Goal: Task Accomplishment & Management: Manage account settings

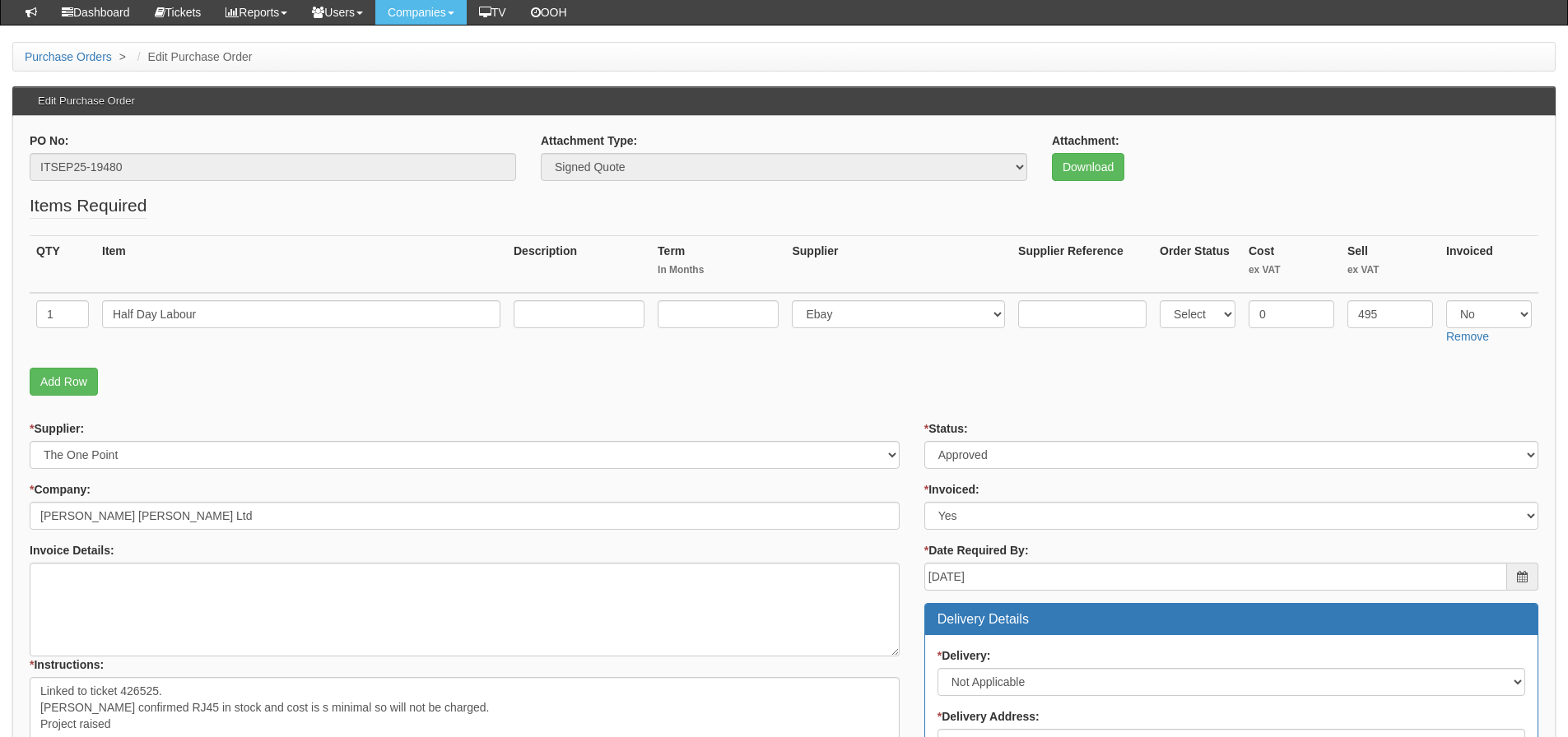
scroll to position [247, 0]
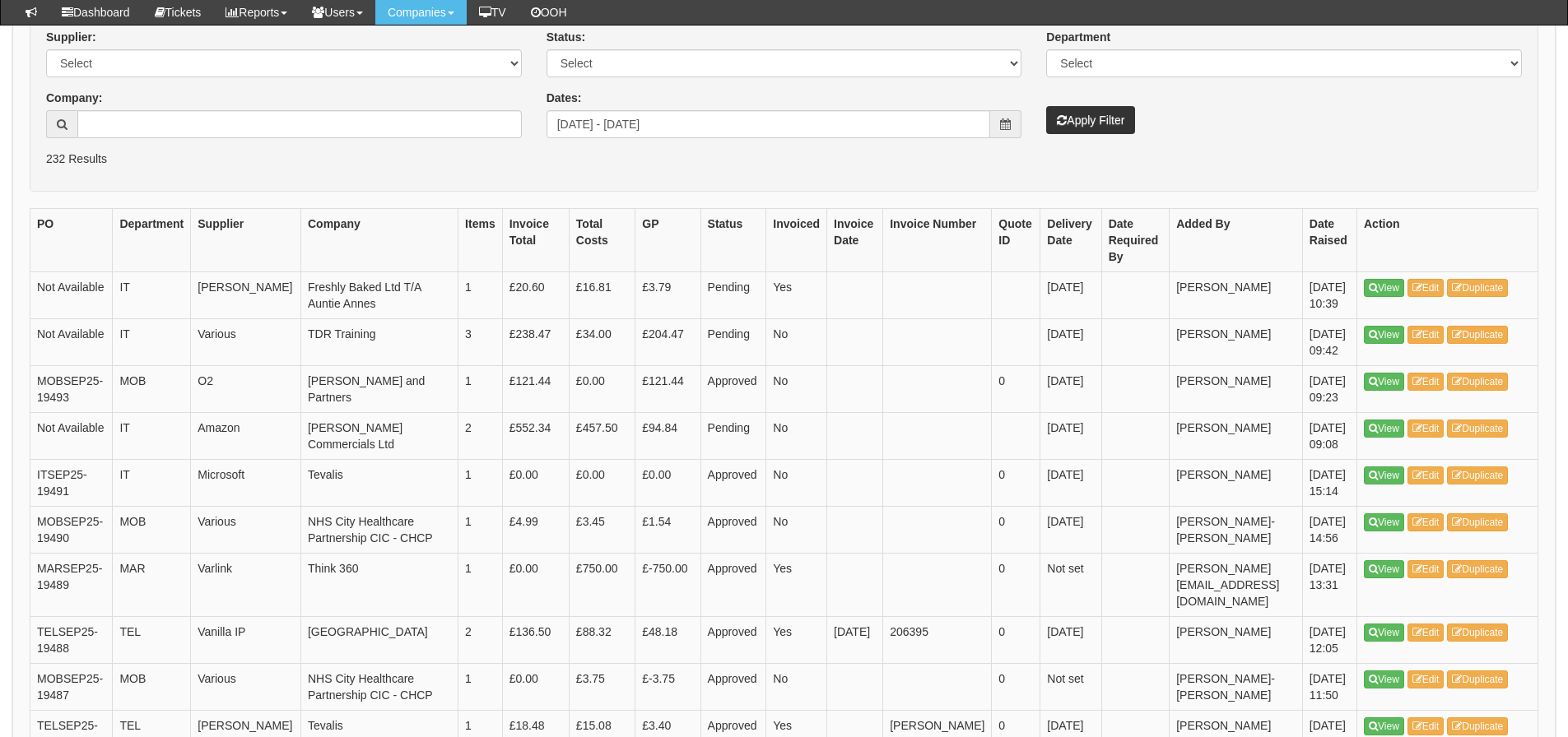
scroll to position [165, 0]
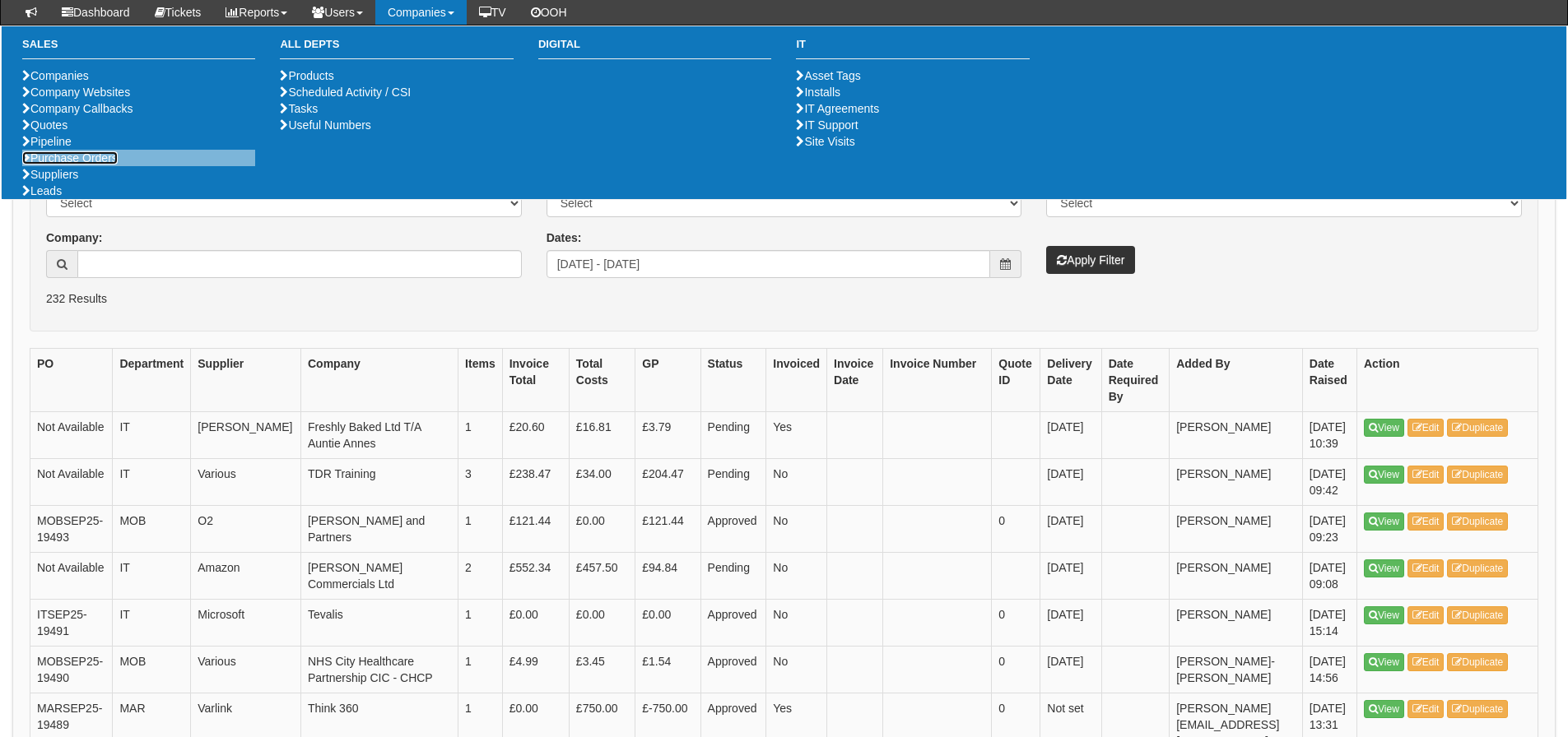
click at [103, 165] on link "Purchase Orders" at bounding box center [69, 158] width 95 height 13
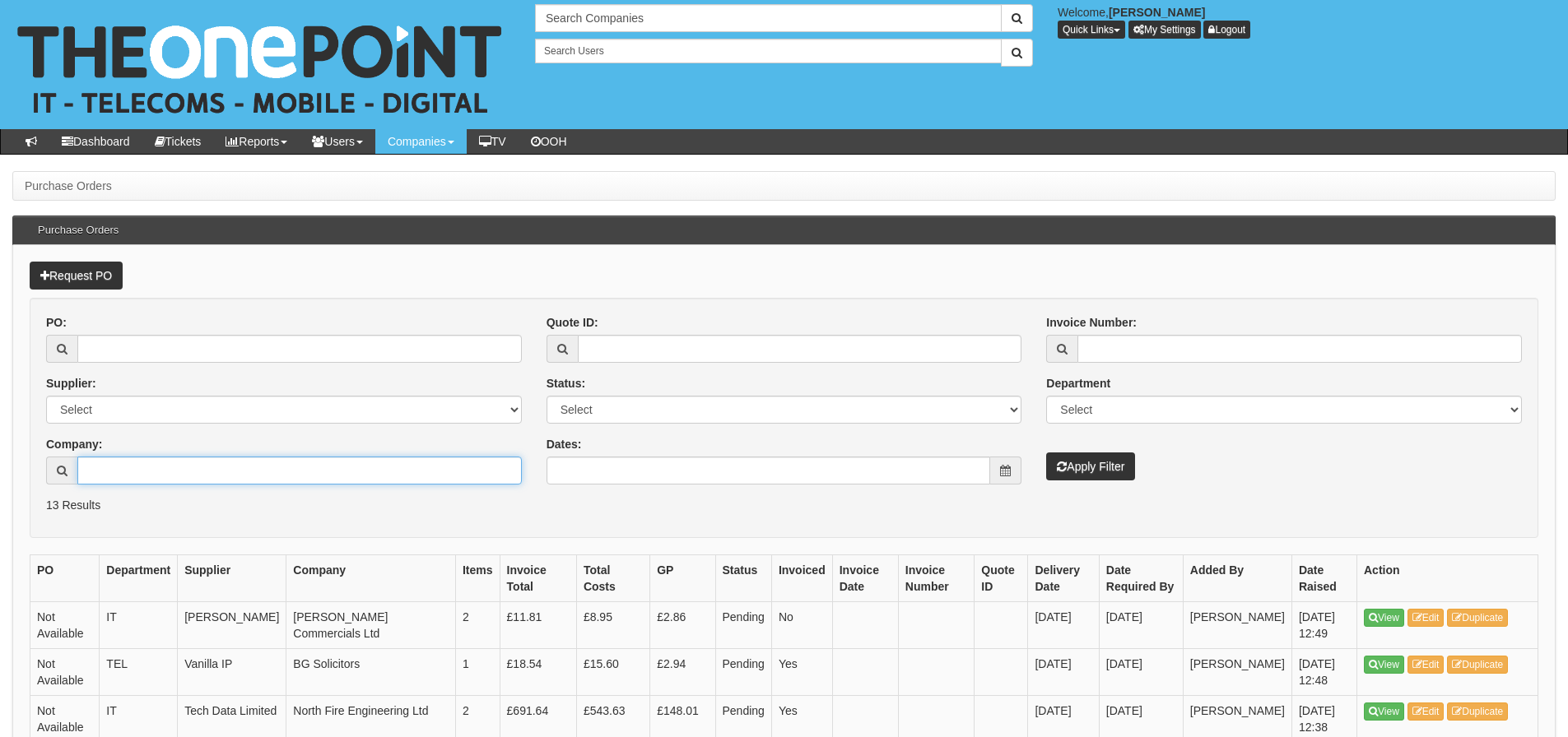
click at [114, 469] on input "Company:" at bounding box center [299, 471] width 444 height 28
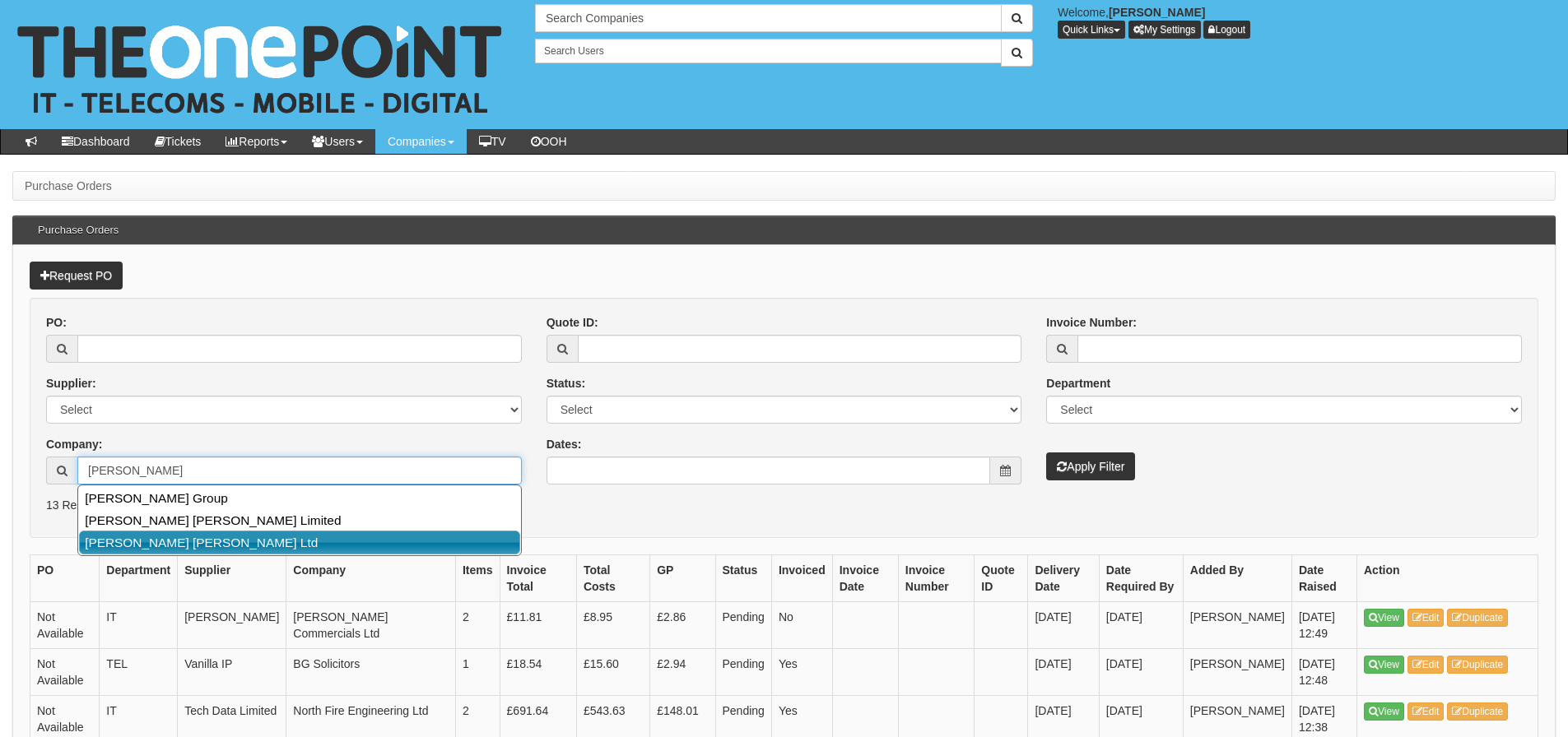
click at [129, 532] on link "Smailes Goldie Selby Ltd" at bounding box center [300, 543] width 442 height 24
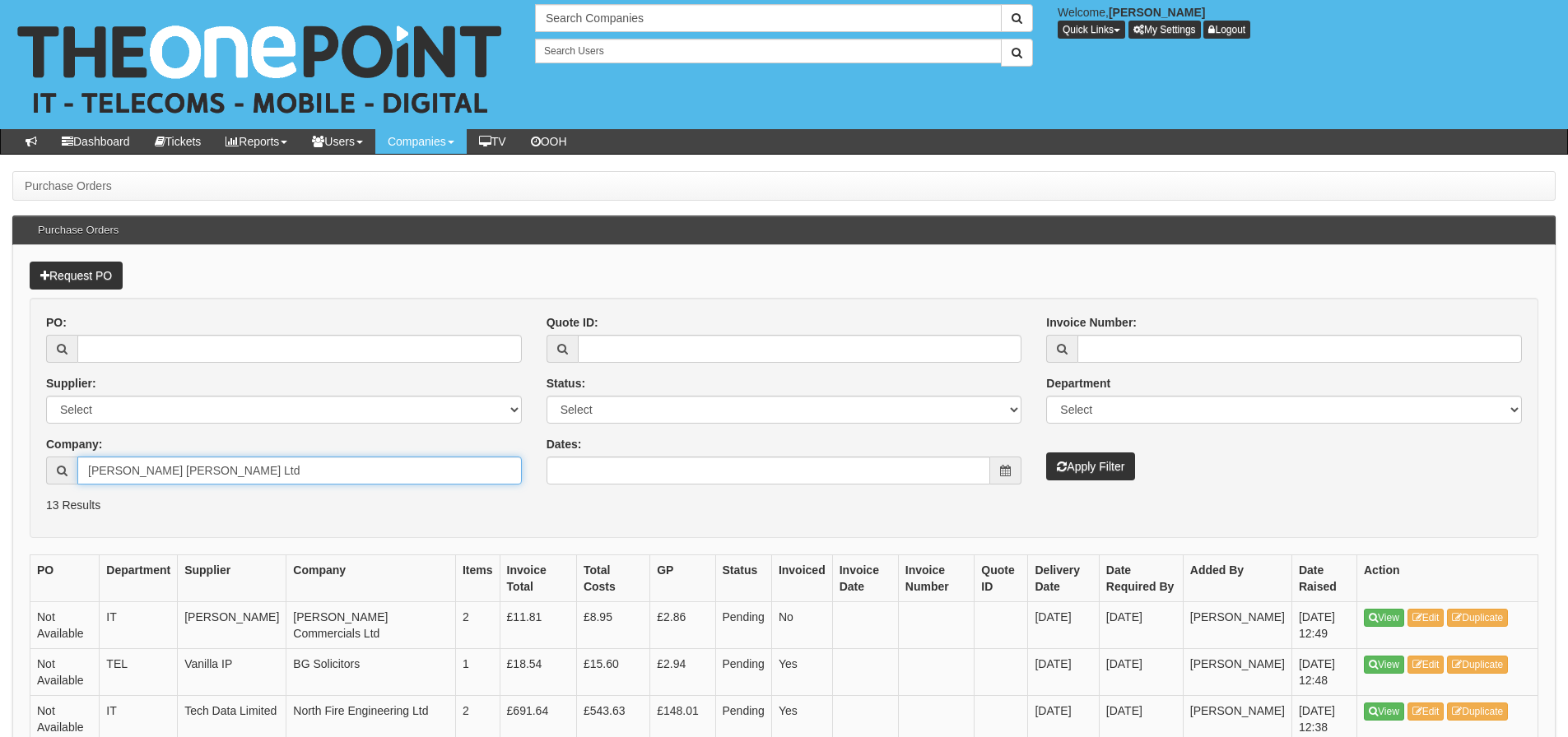
type input "Smailes Goldie Selby Ltd"
click at [1046, 453] on button "Apply Filter" at bounding box center [1091, 467] width 89 height 28
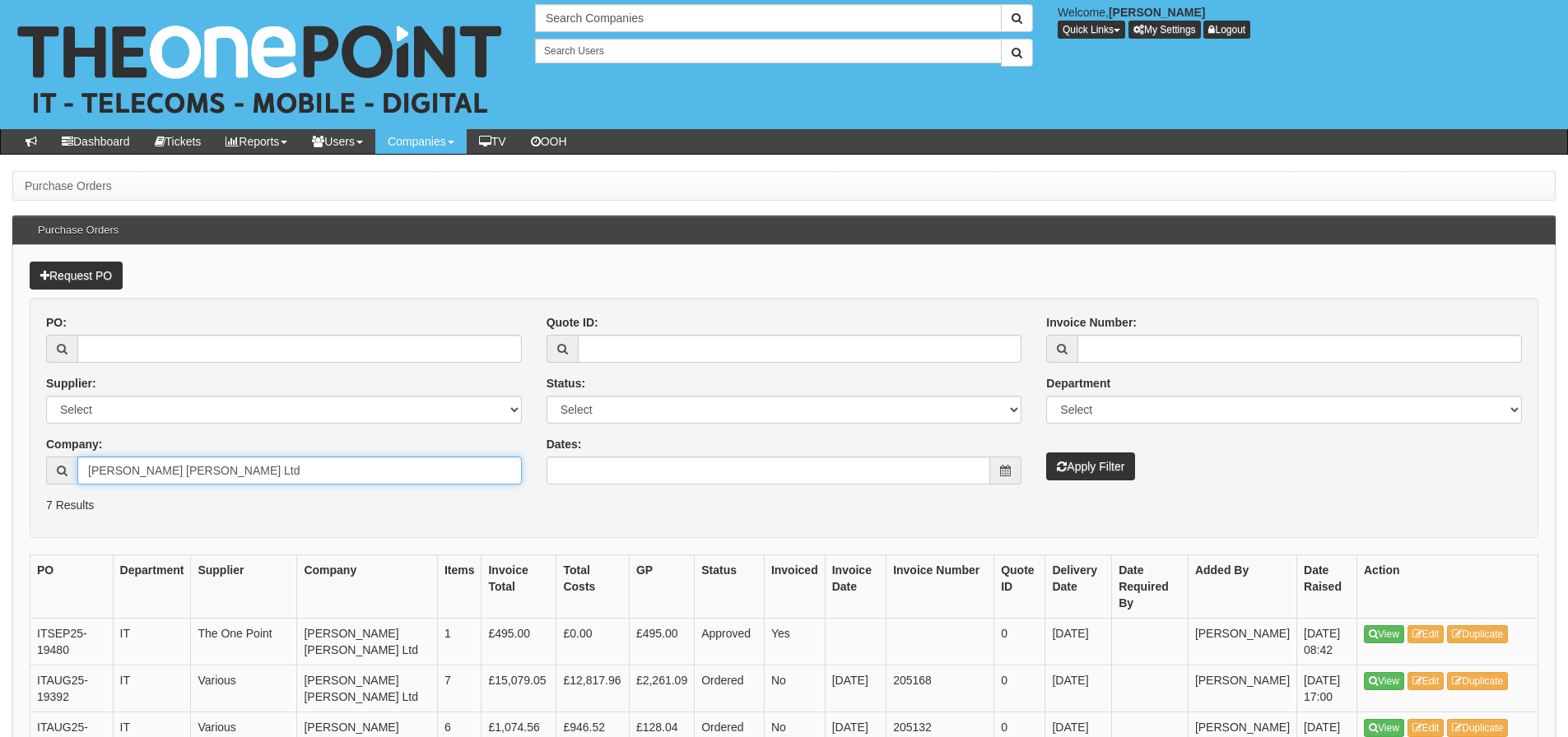
drag, startPoint x: 242, startPoint y: 472, endPoint x: 93, endPoint y: 500, distance: 151.6
click at [93, 500] on form "PO: Supplier: Select 123 [DOMAIN_NAME] 1Password 3 4Gon [PERSON_NAME] Electric …" at bounding box center [784, 419] width 1509 height 241
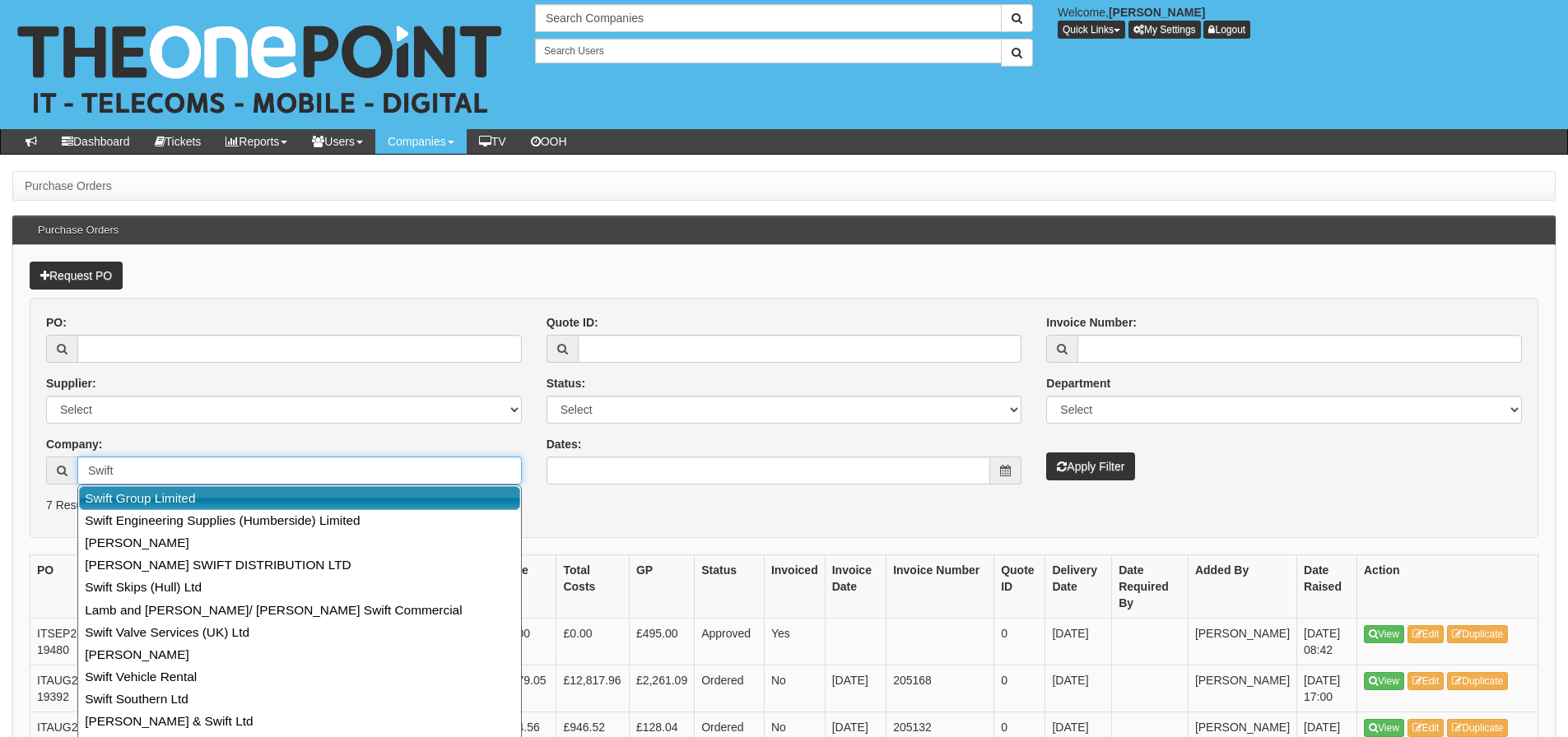
click at [103, 502] on link "Swift Group Limited" at bounding box center [300, 498] width 442 height 24
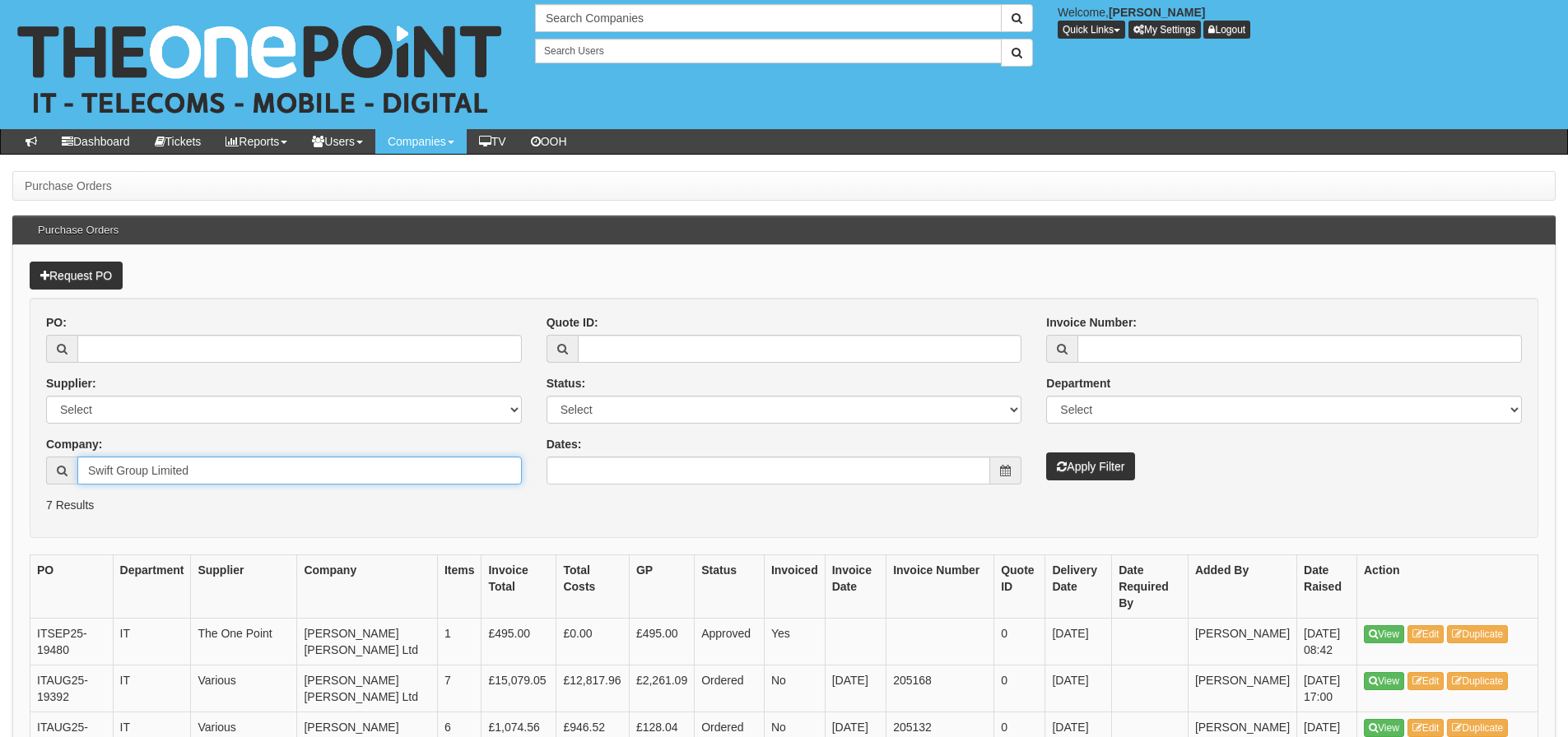
type input "Swift Group Limited"
click at [1046, 453] on button "Apply Filter" at bounding box center [1091, 467] width 89 height 28
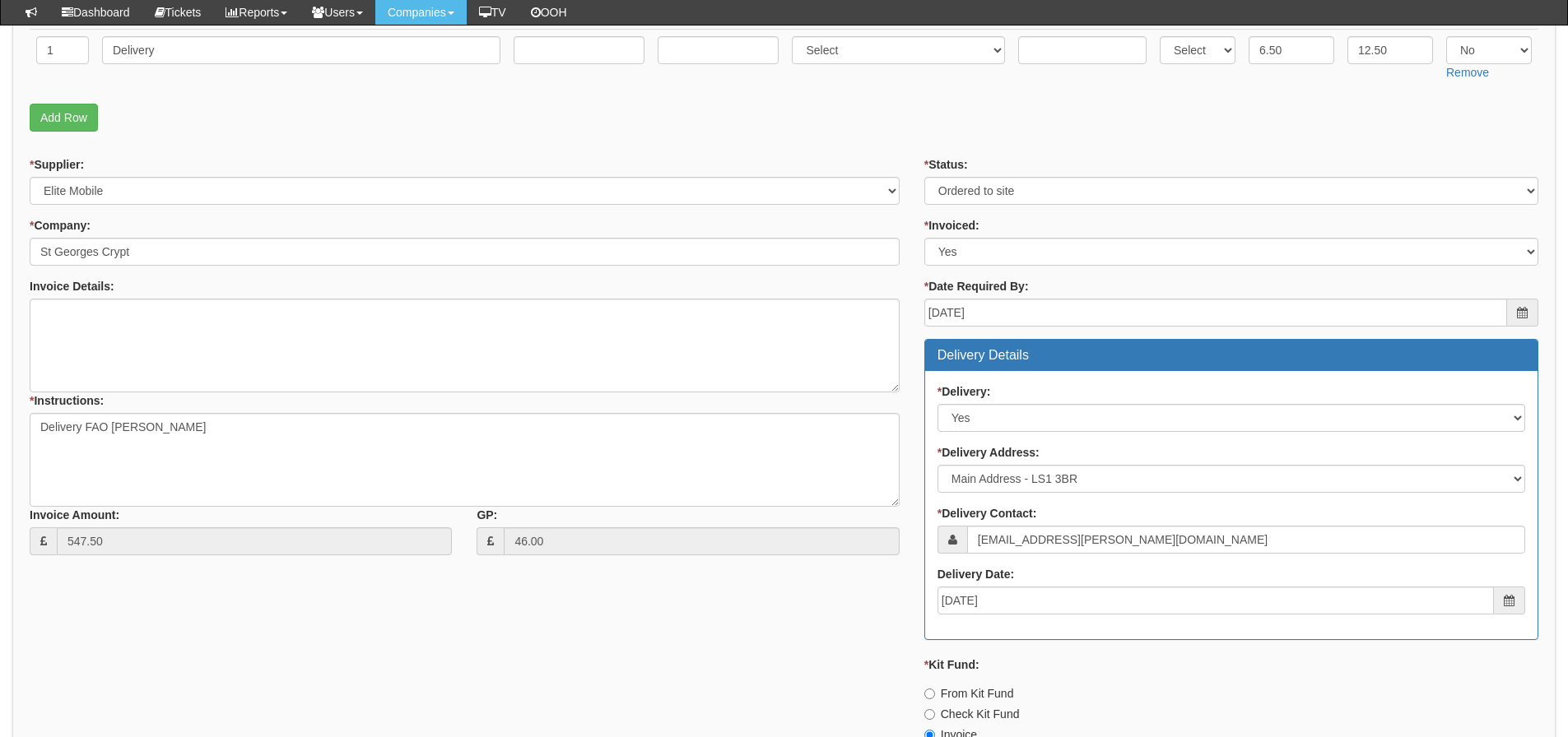
scroll to position [377, 0]
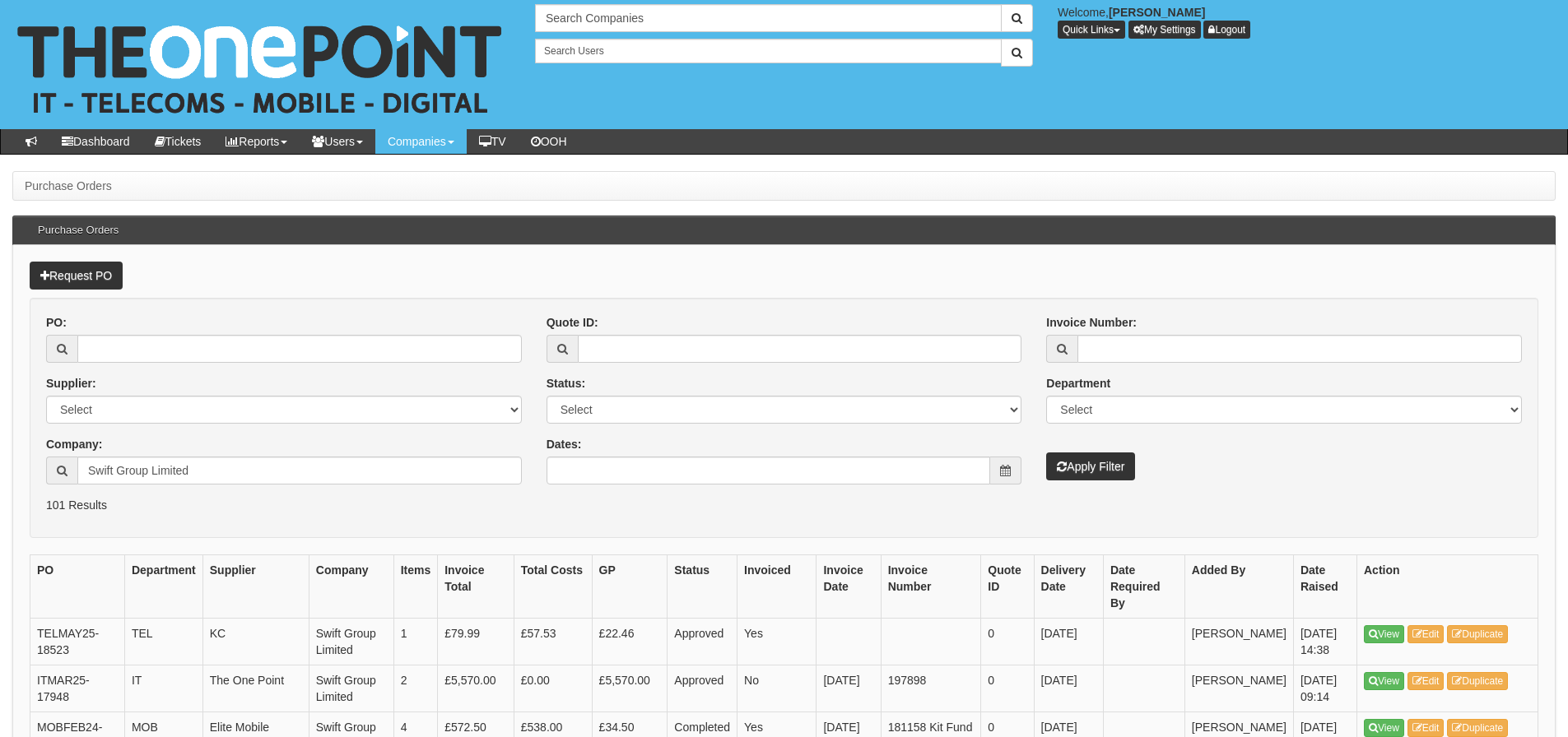
scroll to position [82, 0]
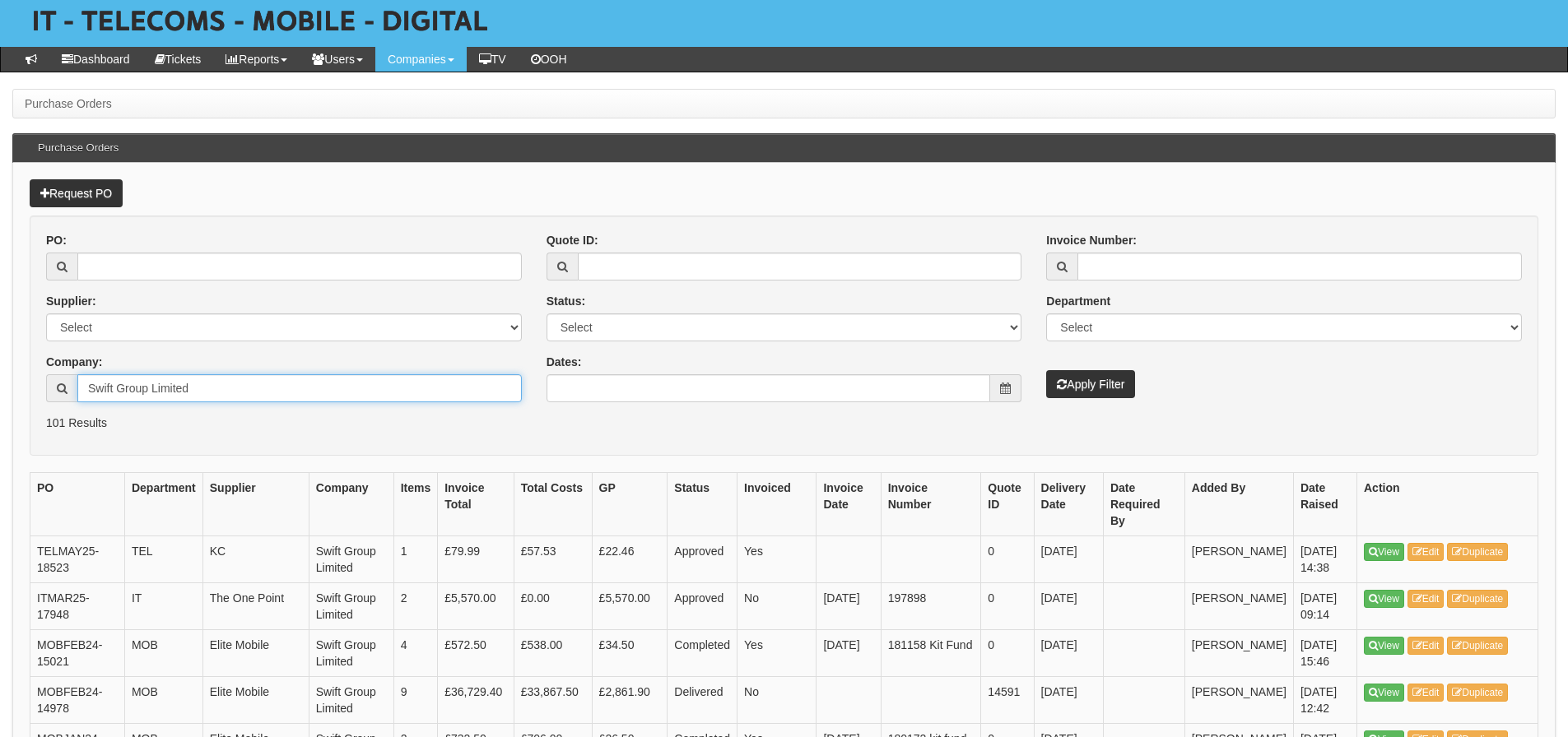
drag, startPoint x: 243, startPoint y: 392, endPoint x: -88, endPoint y: 400, distance: 331.1
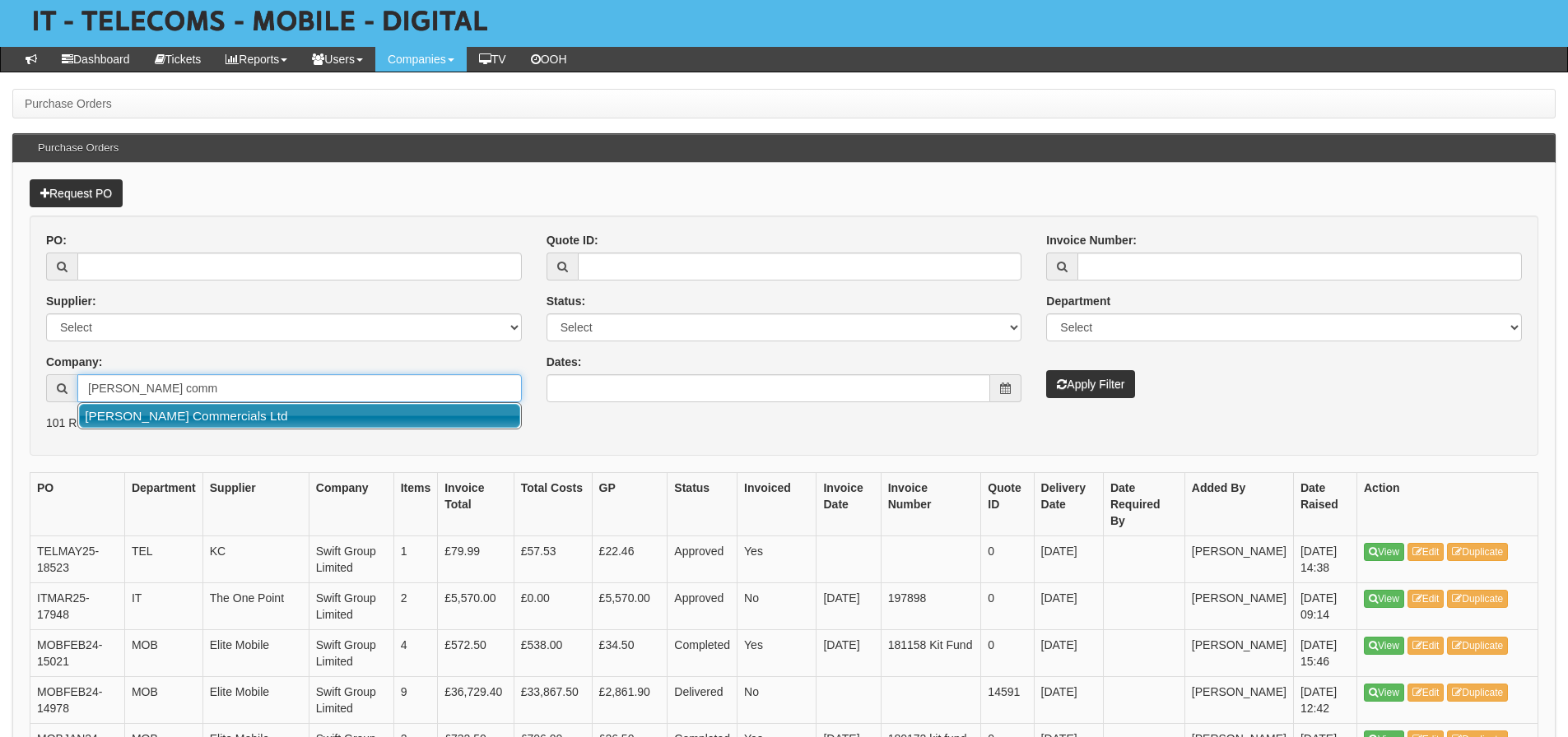
click at [99, 417] on link "Thompson Commercials Ltd" at bounding box center [300, 415] width 442 height 24
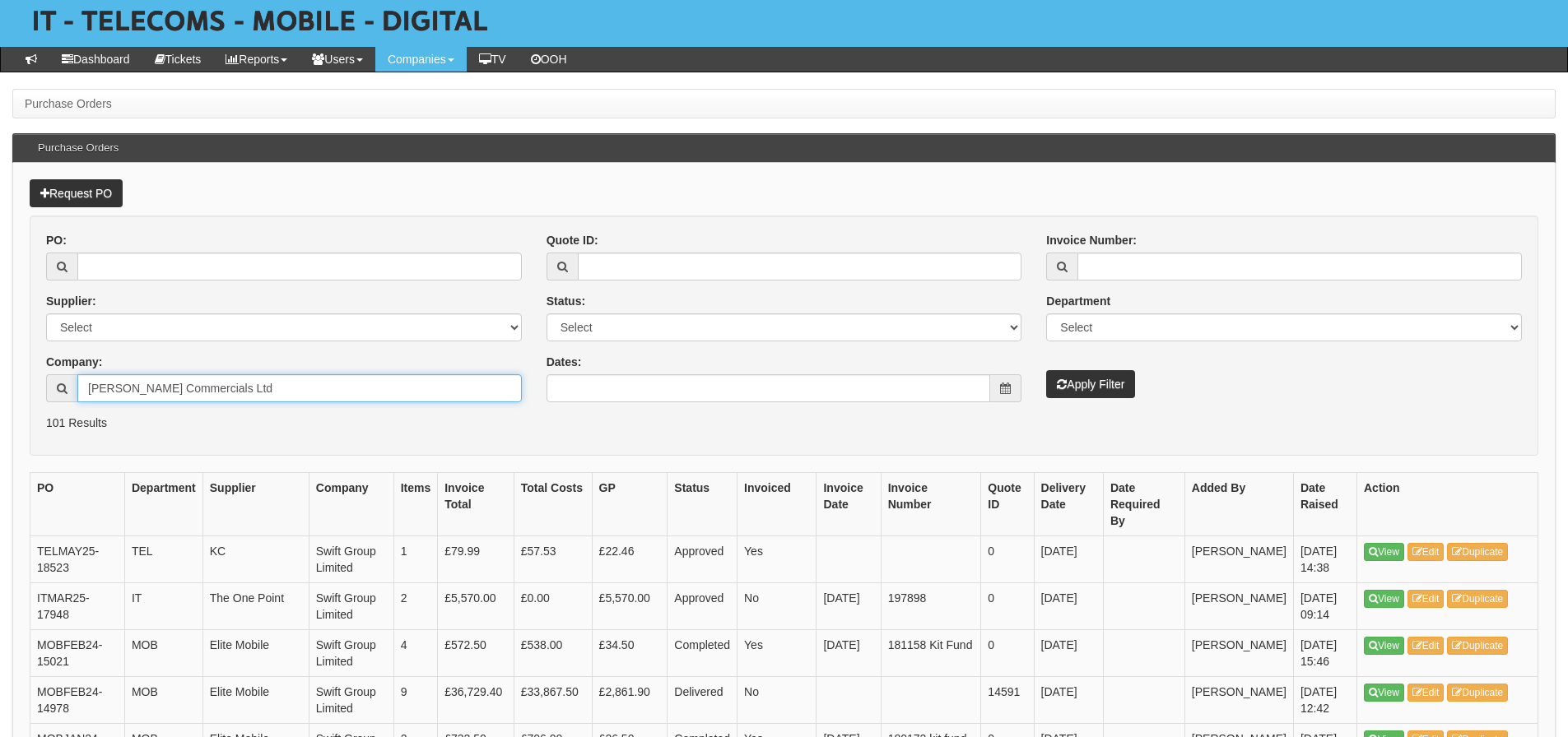
type input "Thompson Commercials Ltd"
click at [1046, 371] on button "Apply Filter" at bounding box center [1091, 385] width 89 height 28
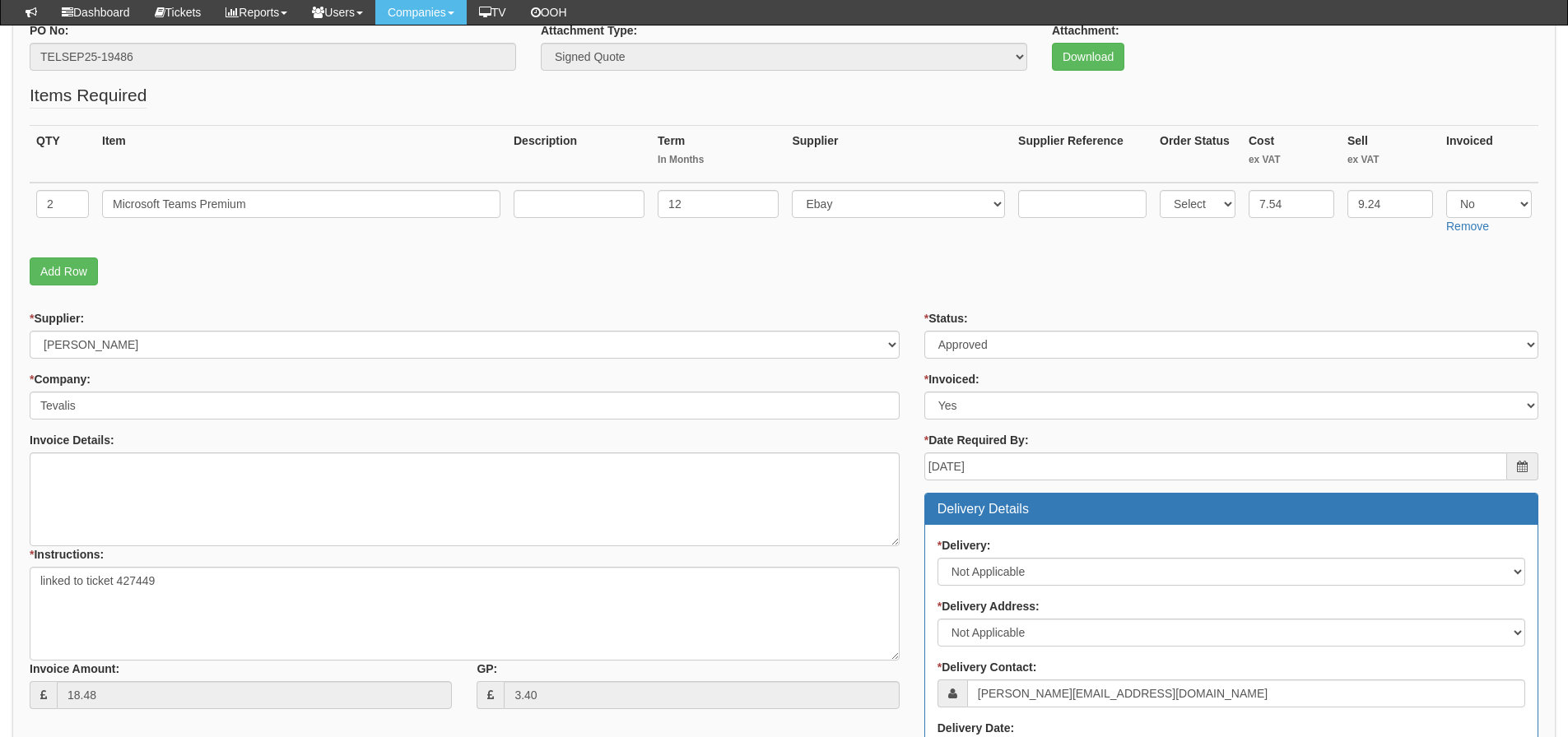
scroll to position [145, 0]
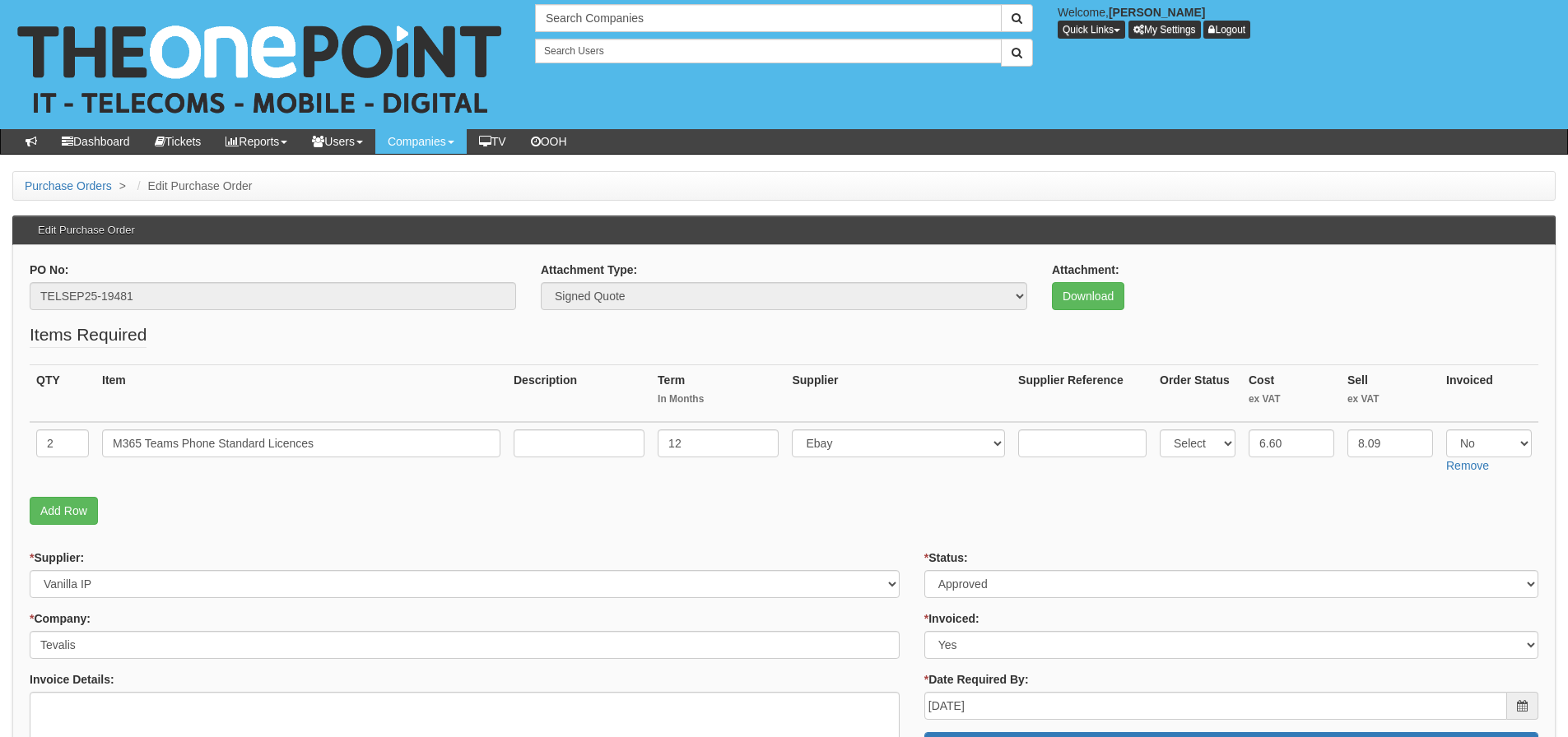
click at [564, 502] on p "Add Row" at bounding box center [784, 511] width 1509 height 28
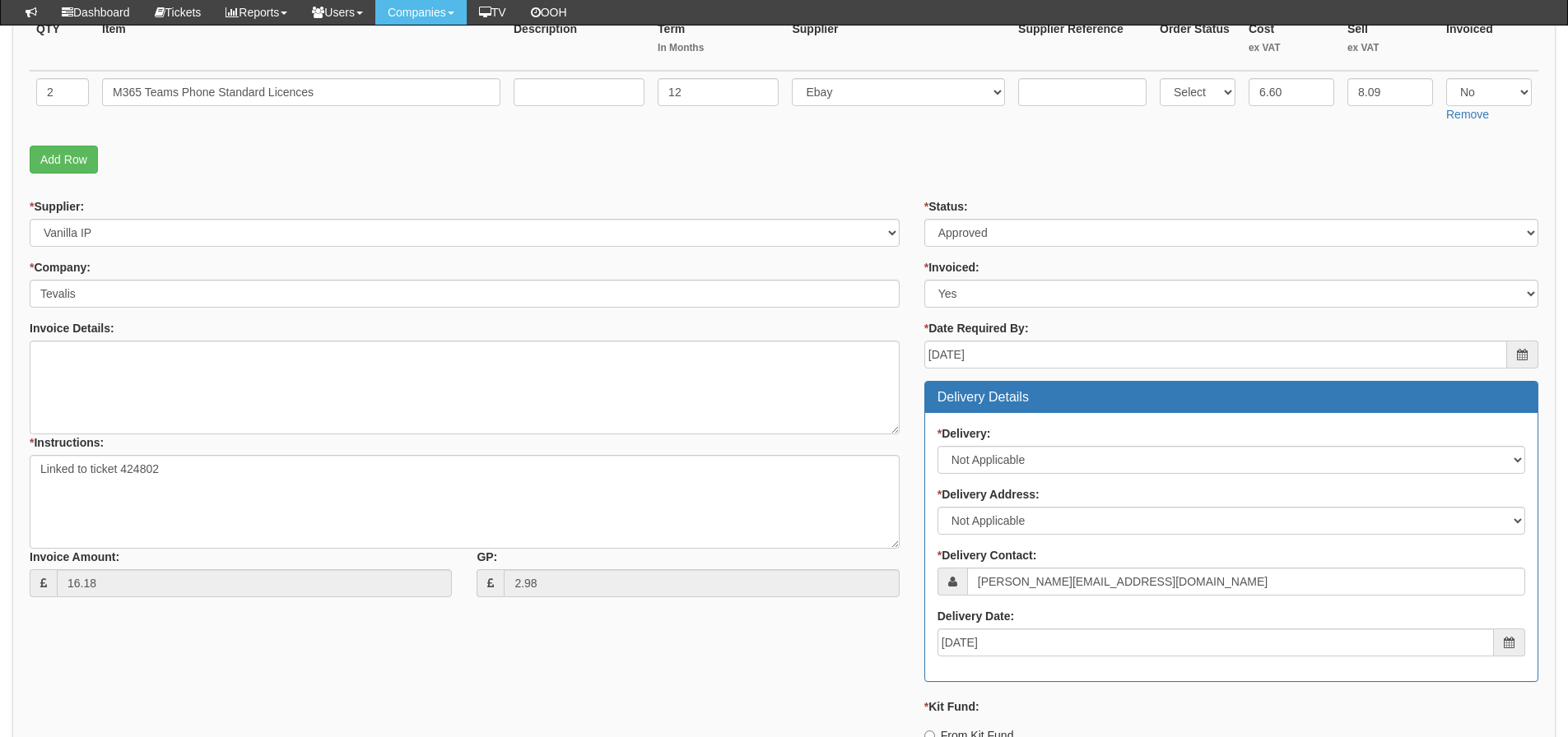
scroll to position [145, 0]
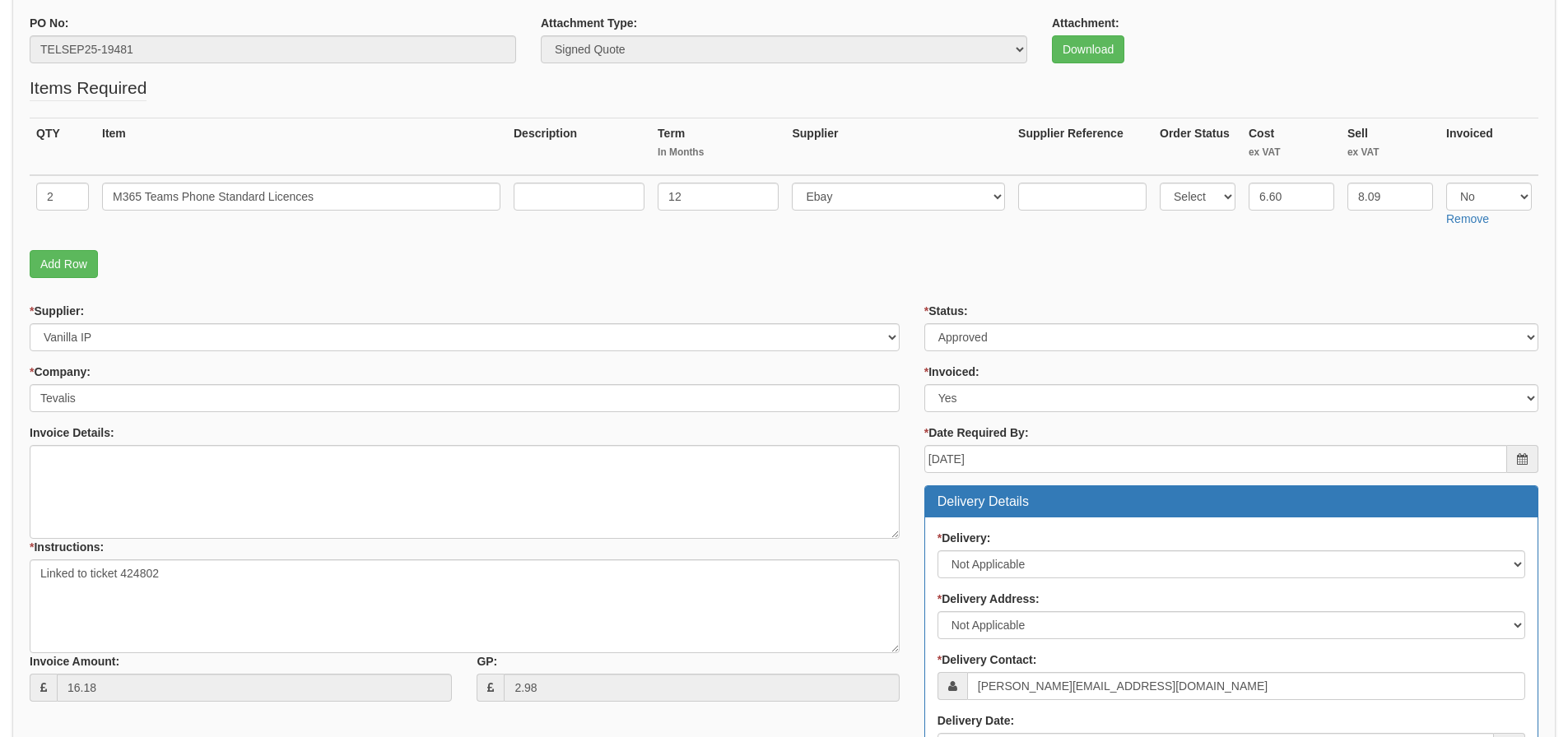
scroll to position [246, 0]
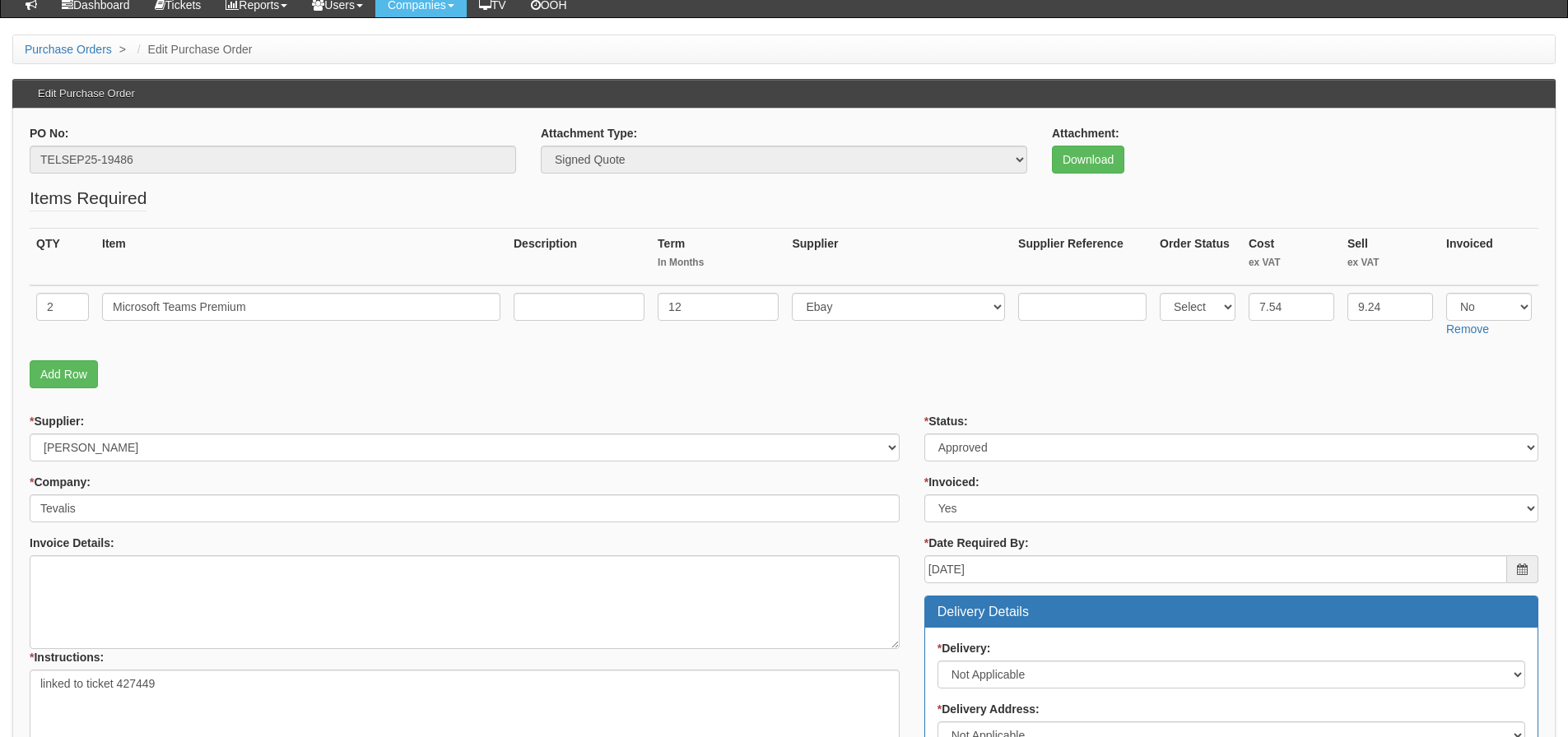
scroll to position [165, 0]
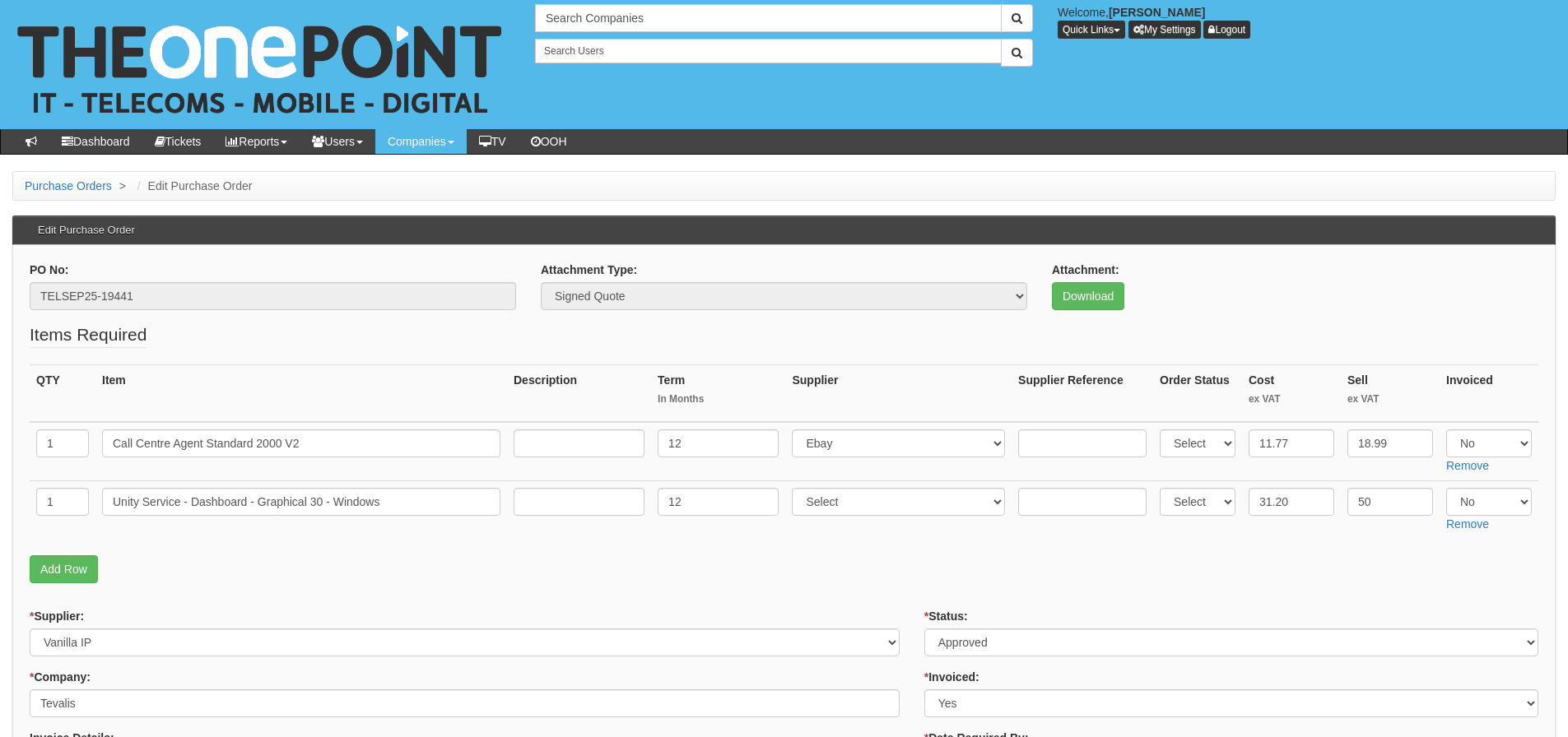
click at [344, 570] on p "Add Row" at bounding box center [784, 570] width 1509 height 28
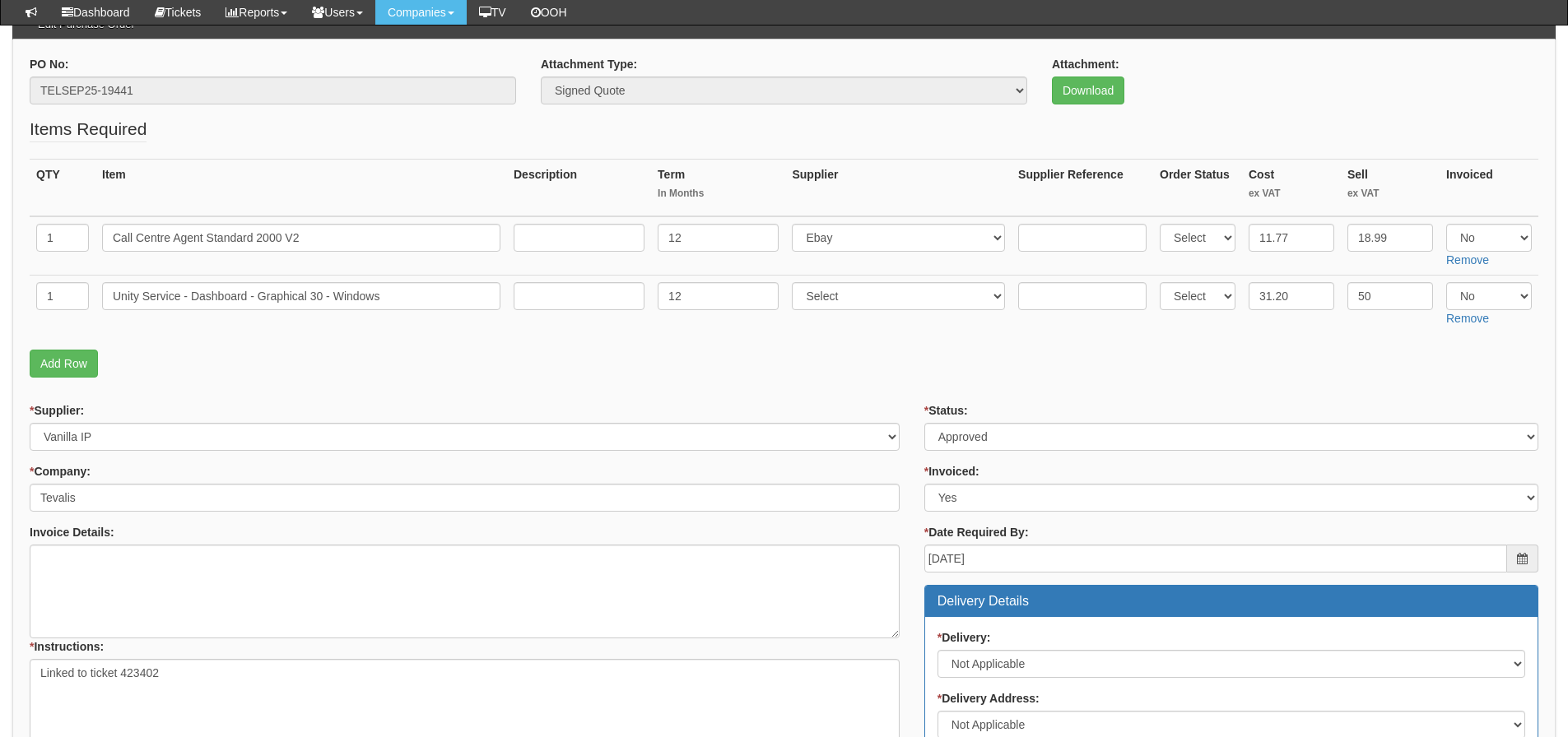
scroll to position [165, 0]
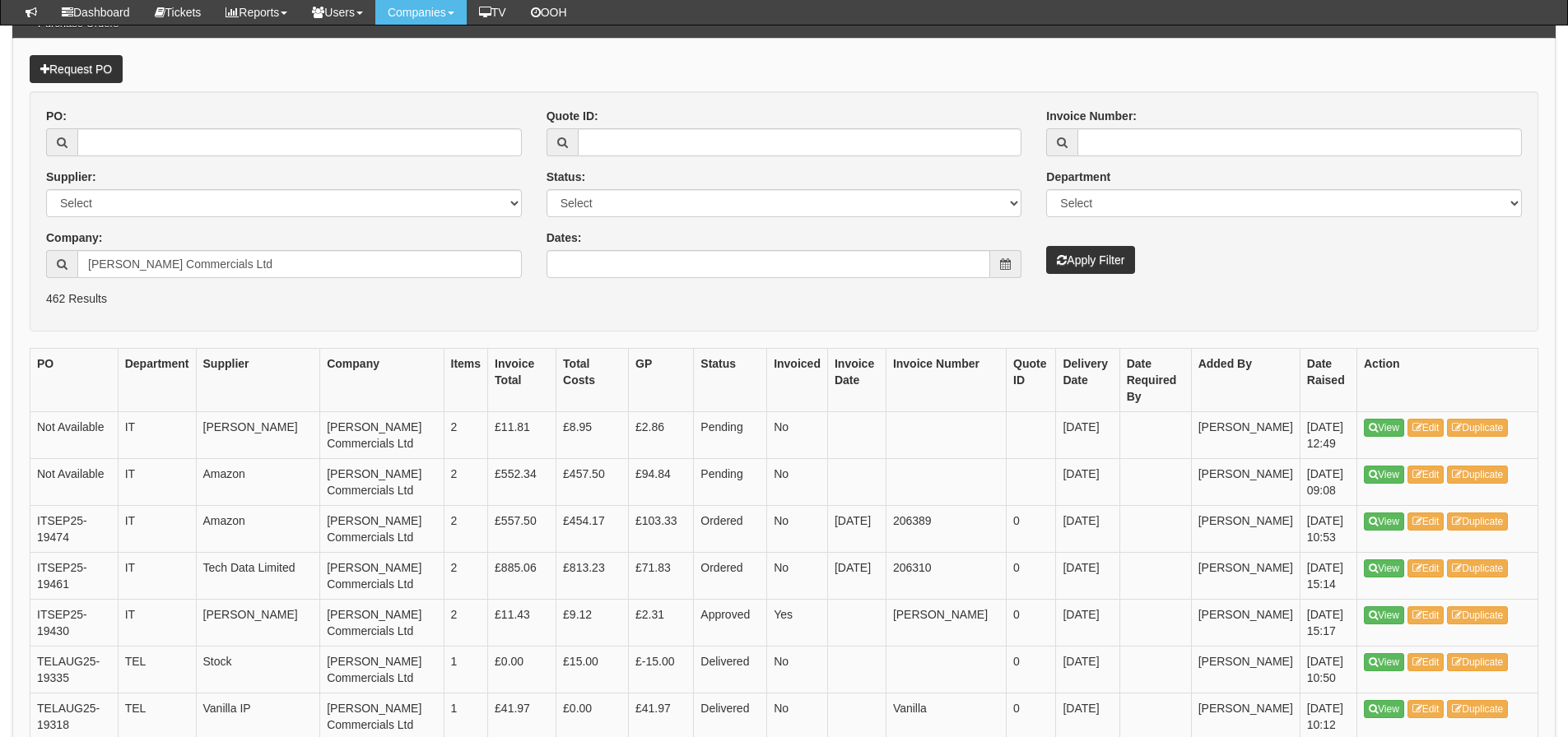
scroll to position [247, 0]
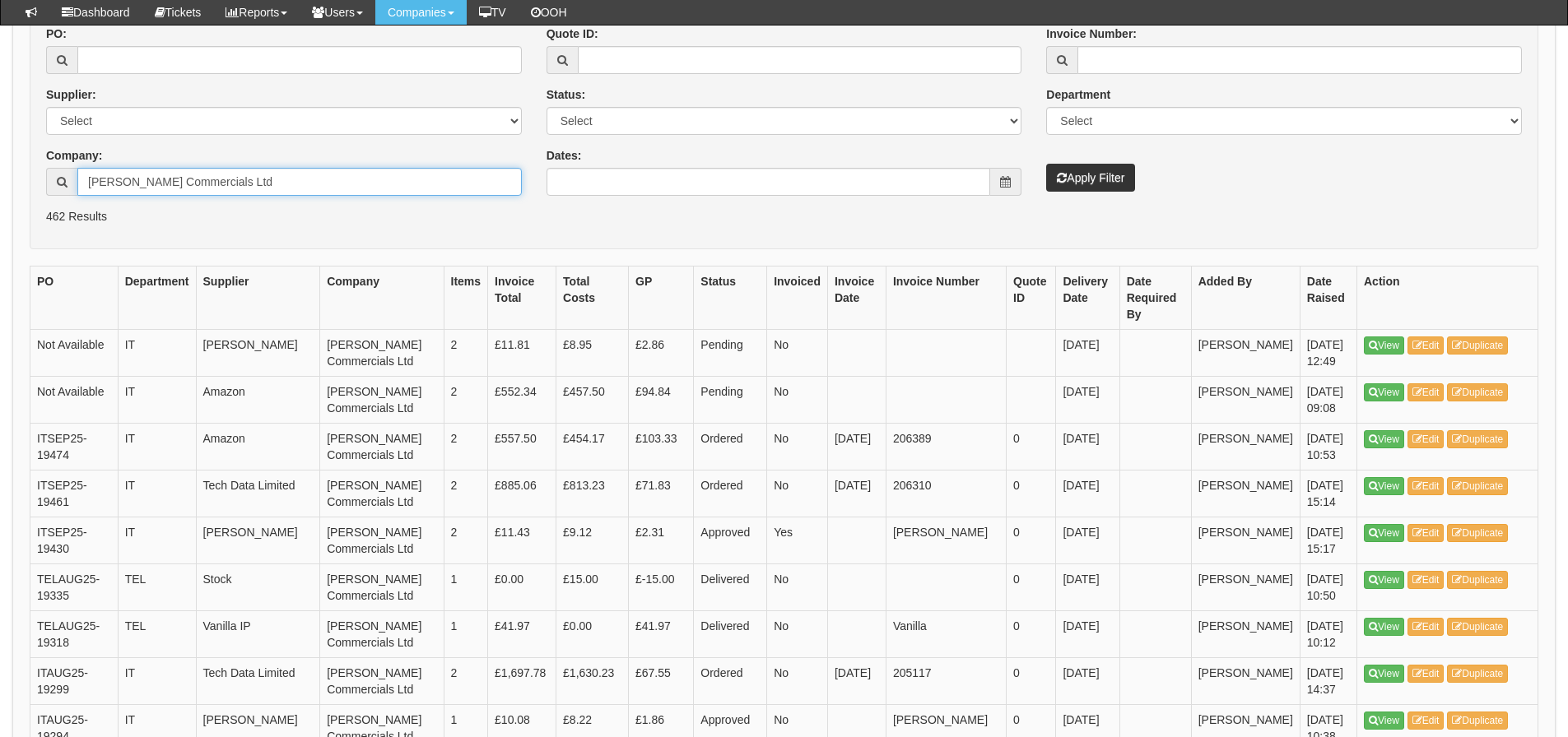
drag, startPoint x: 246, startPoint y: 174, endPoint x: 60, endPoint y: 229, distance: 194.0
click at [60, 229] on form "PO: Supplier: Select 123 REG.co.uk 1Password 3 4Gon AA Jones Electric Ltd Abzor…" at bounding box center [784, 129] width 1509 height 241
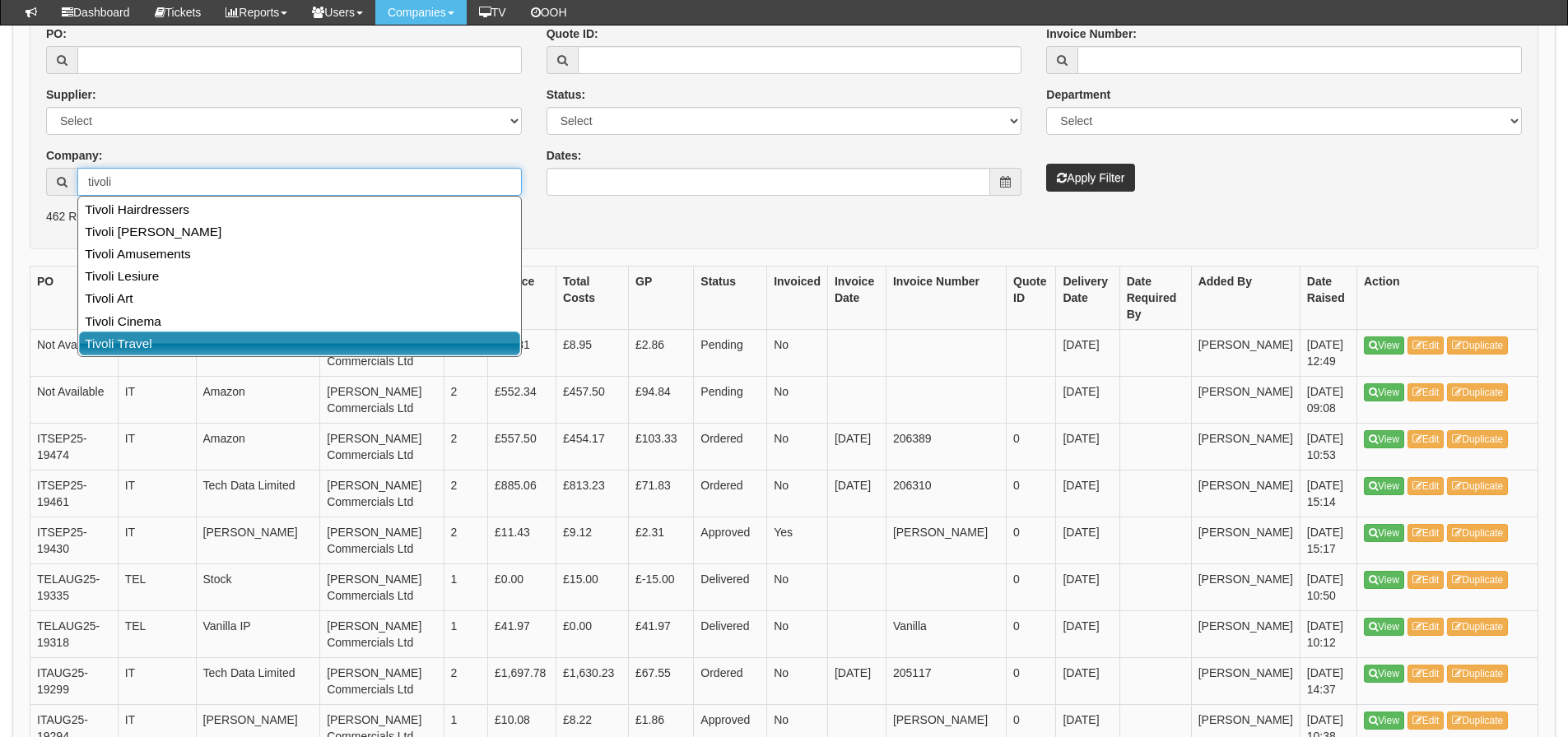
click at [114, 338] on link "Tivoli Travel" at bounding box center [300, 343] width 442 height 24
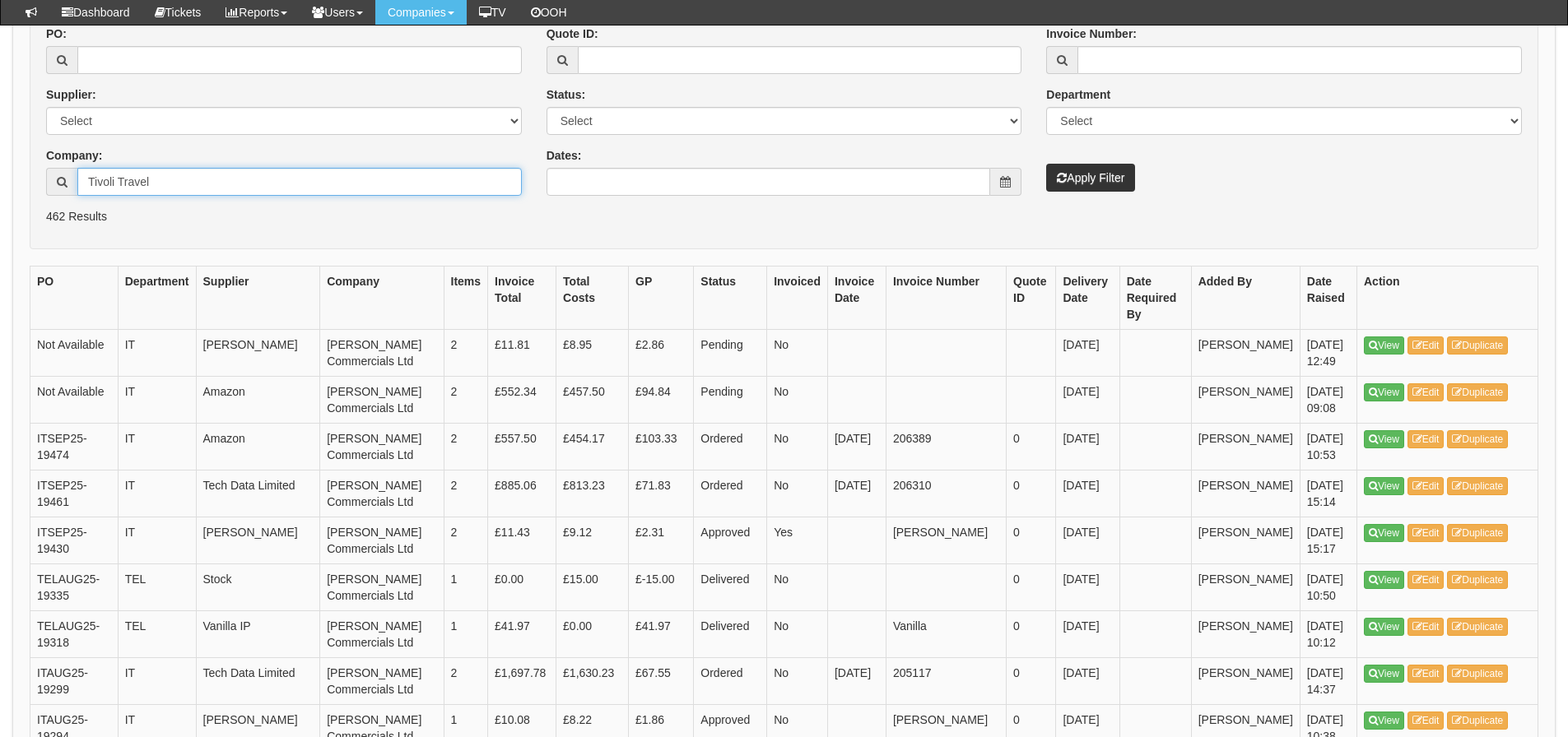
type input "Tivoli Travel"
click at [1046, 164] on button "Apply Filter" at bounding box center [1091, 178] width 89 height 28
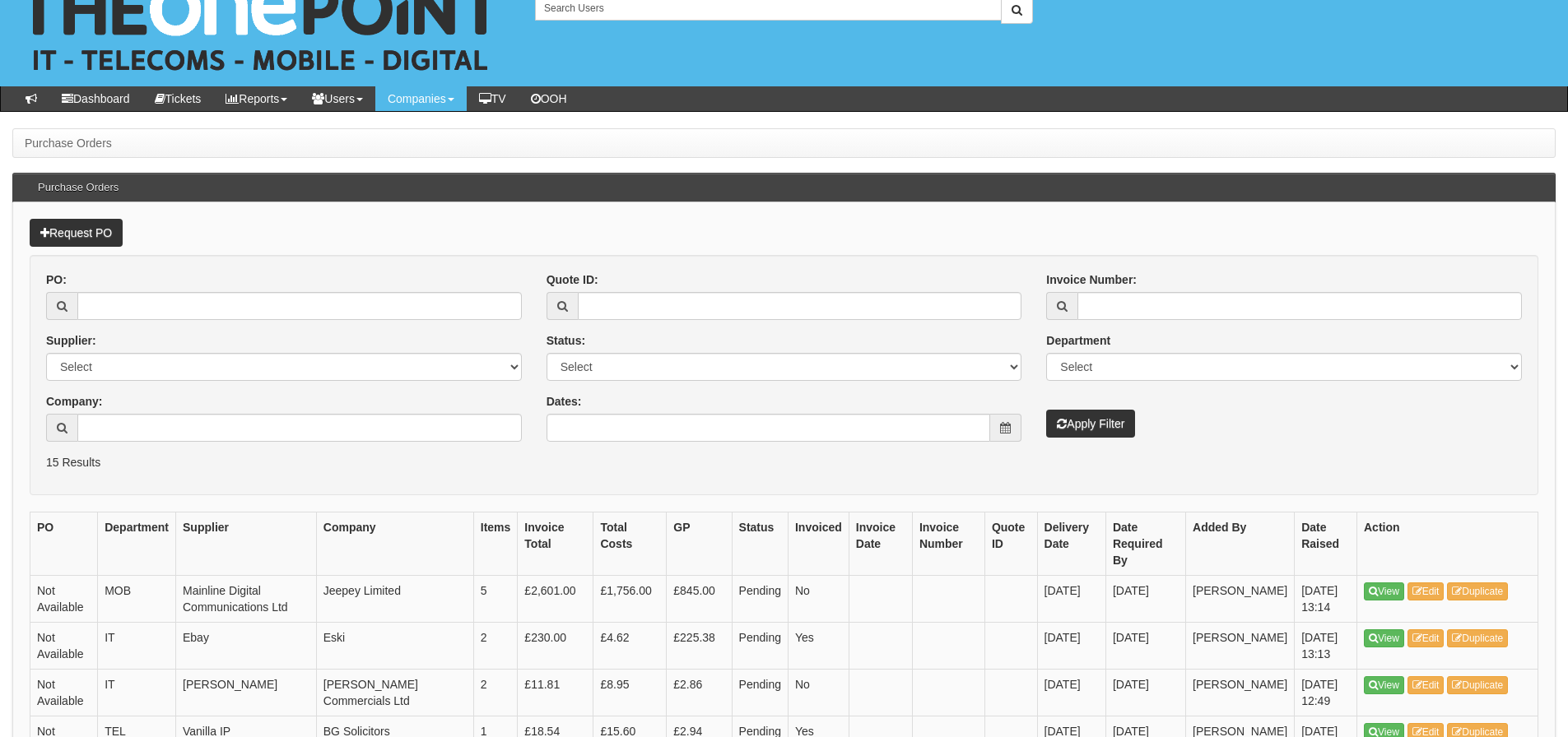
scroll to position [82, 0]
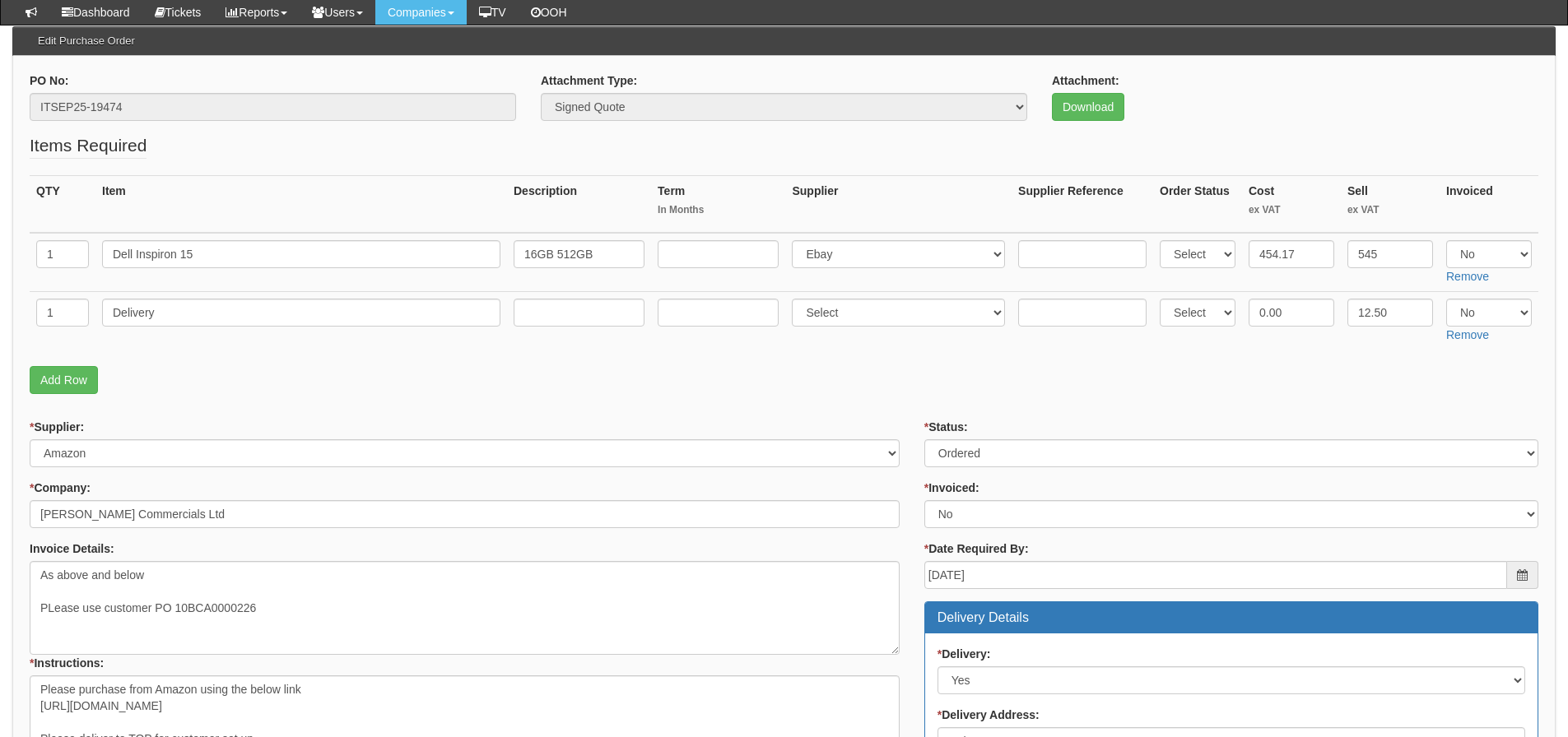
scroll to position [165, 0]
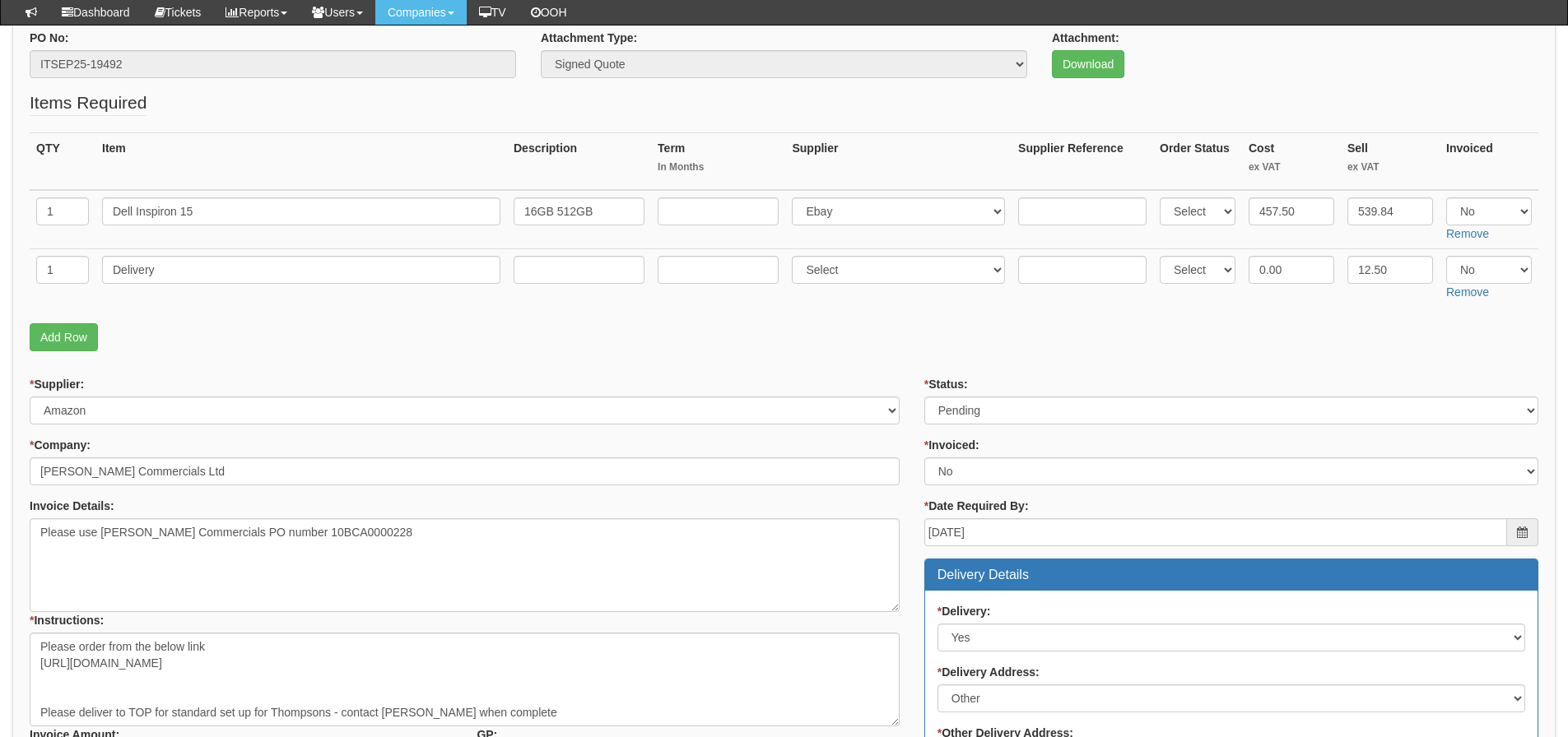
scroll to position [247, 0]
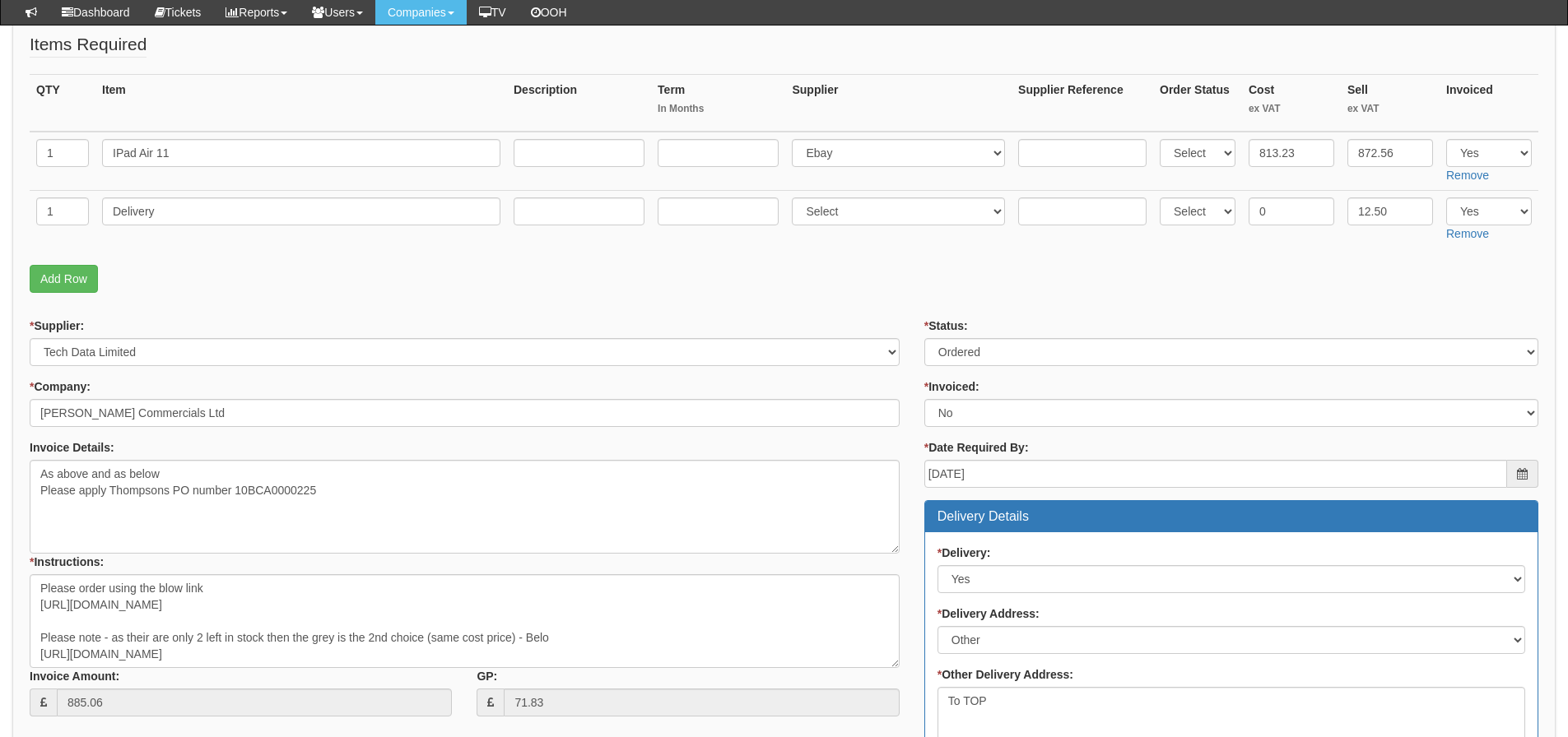
scroll to position [247, 0]
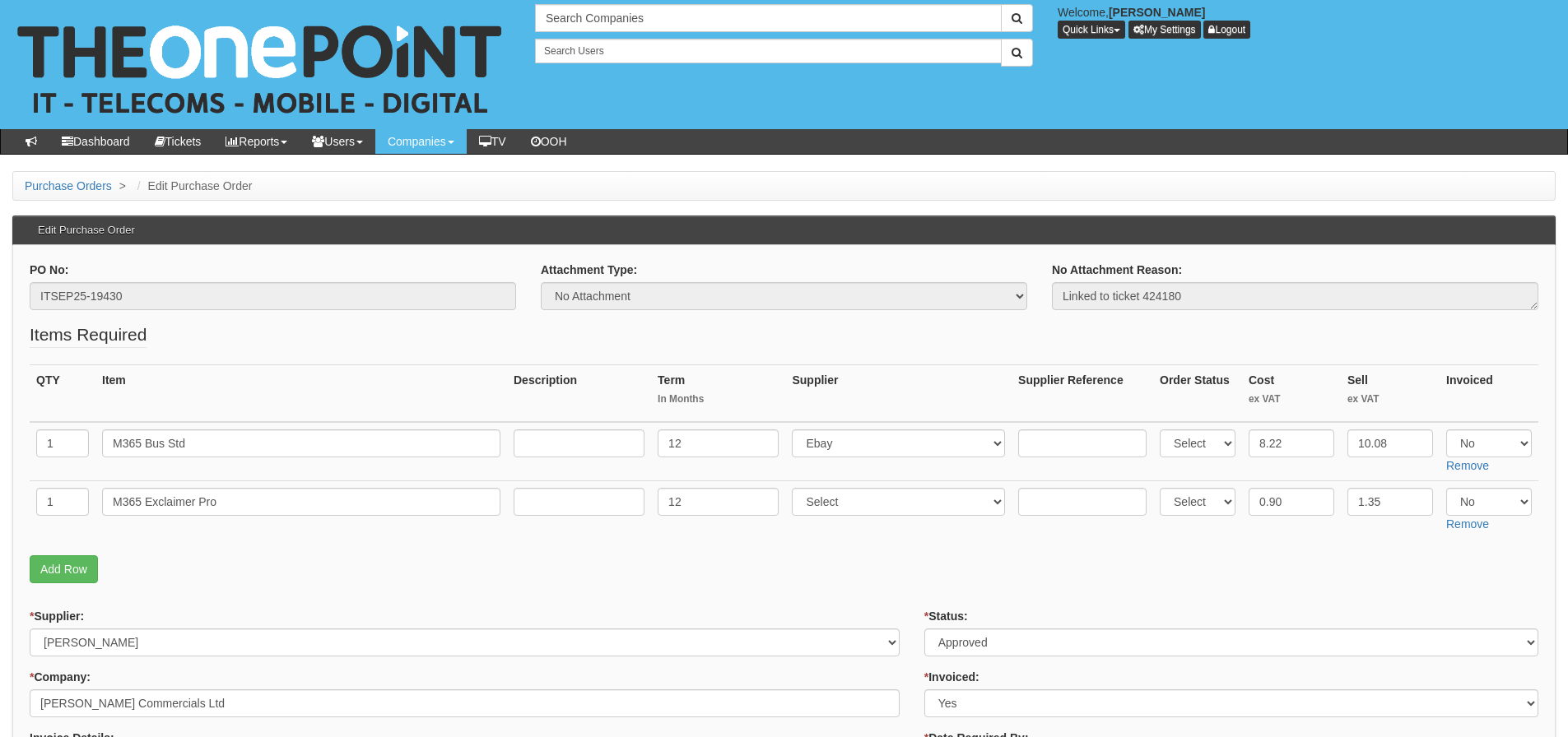
click at [688, 570] on p "Add Row" at bounding box center [784, 570] width 1509 height 28
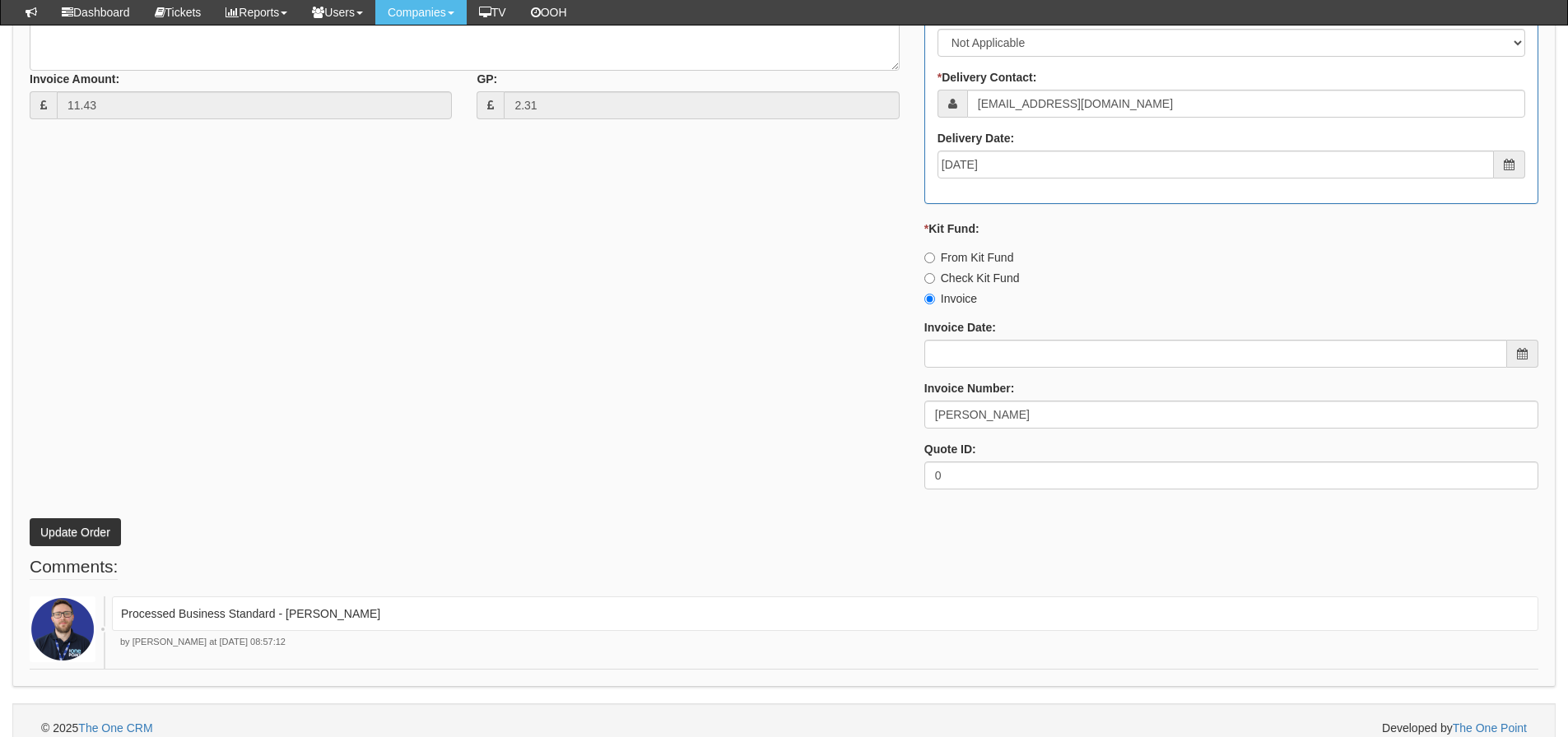
scroll to position [862, 0]
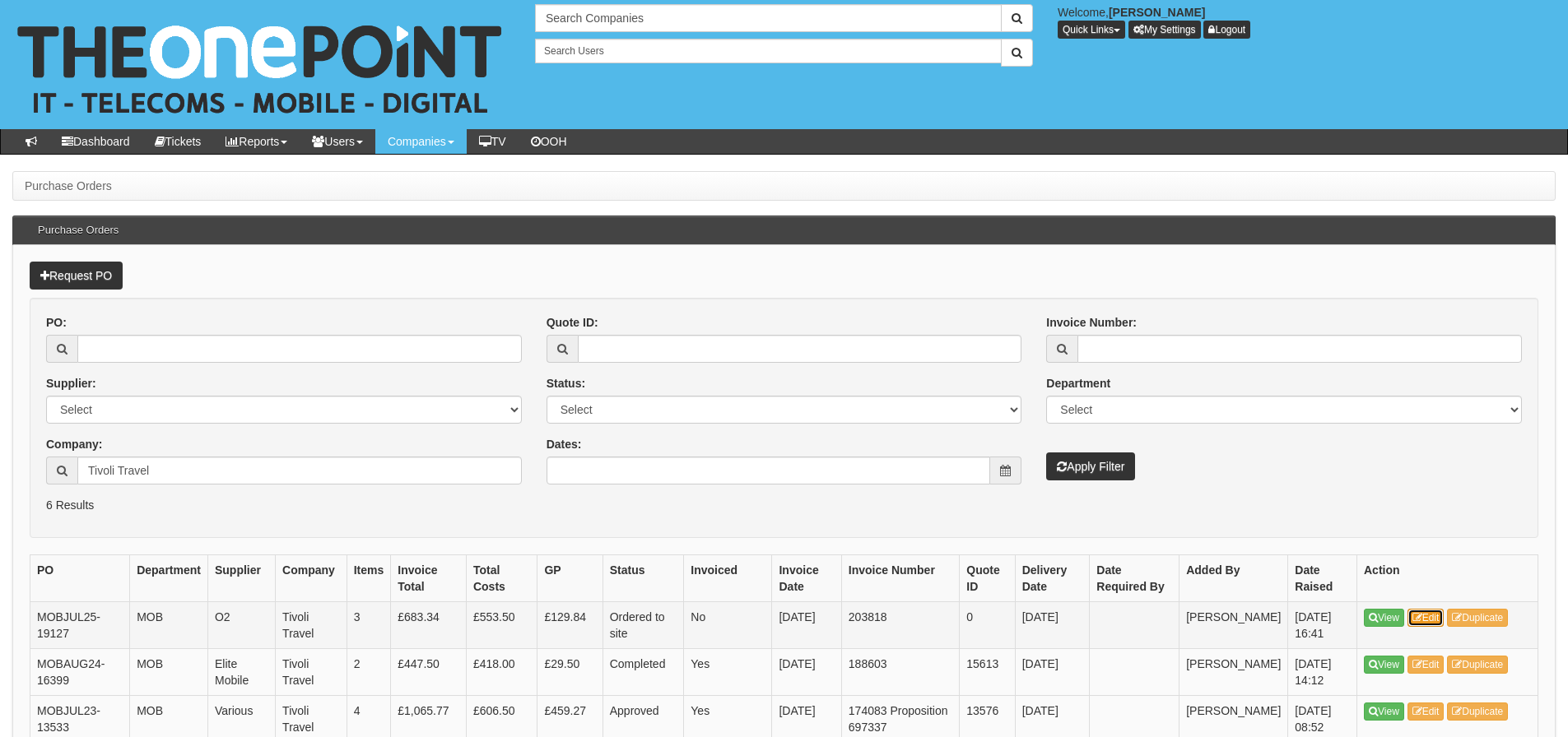
click at [1433, 613] on link "Edit" at bounding box center [1426, 618] width 37 height 18
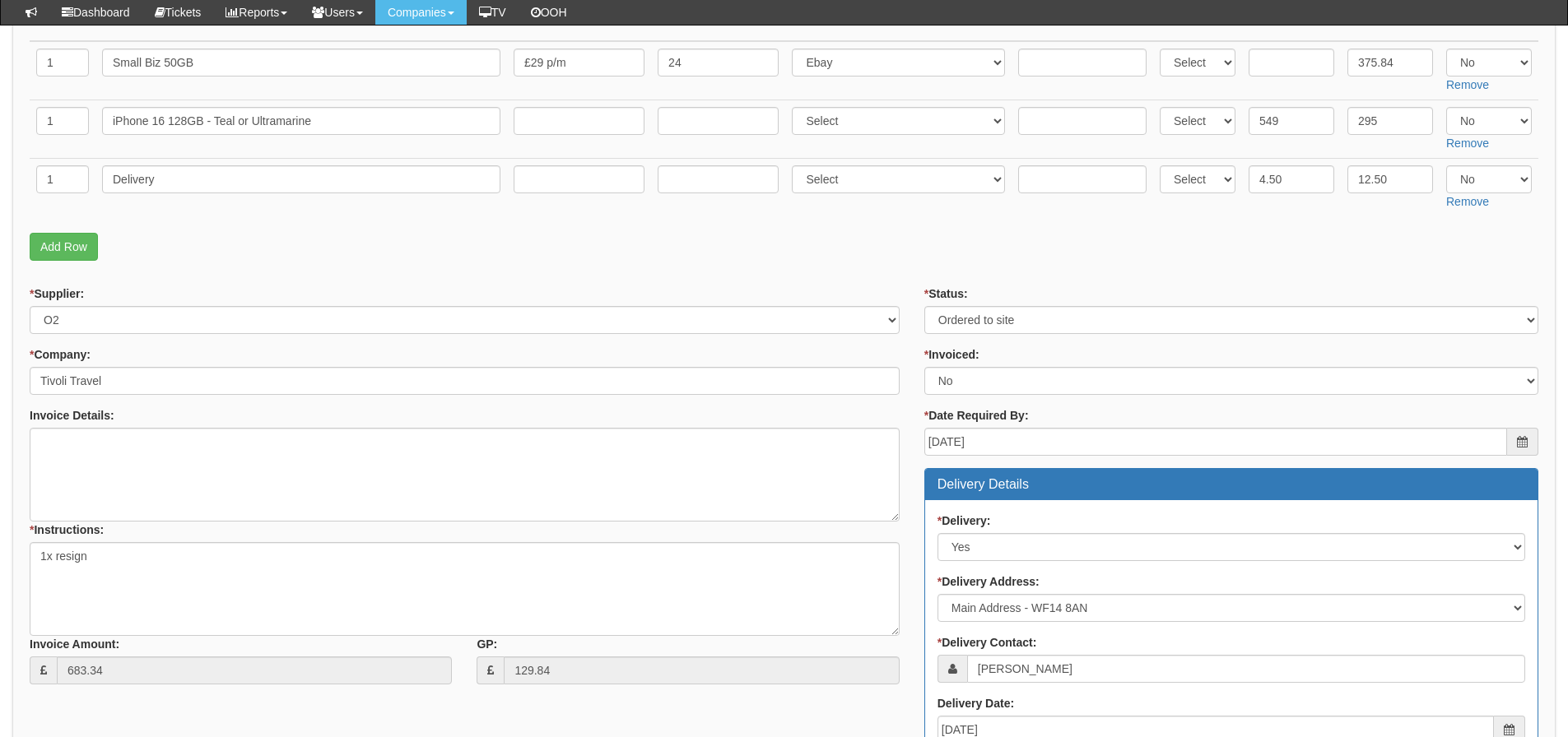
scroll to position [336, 0]
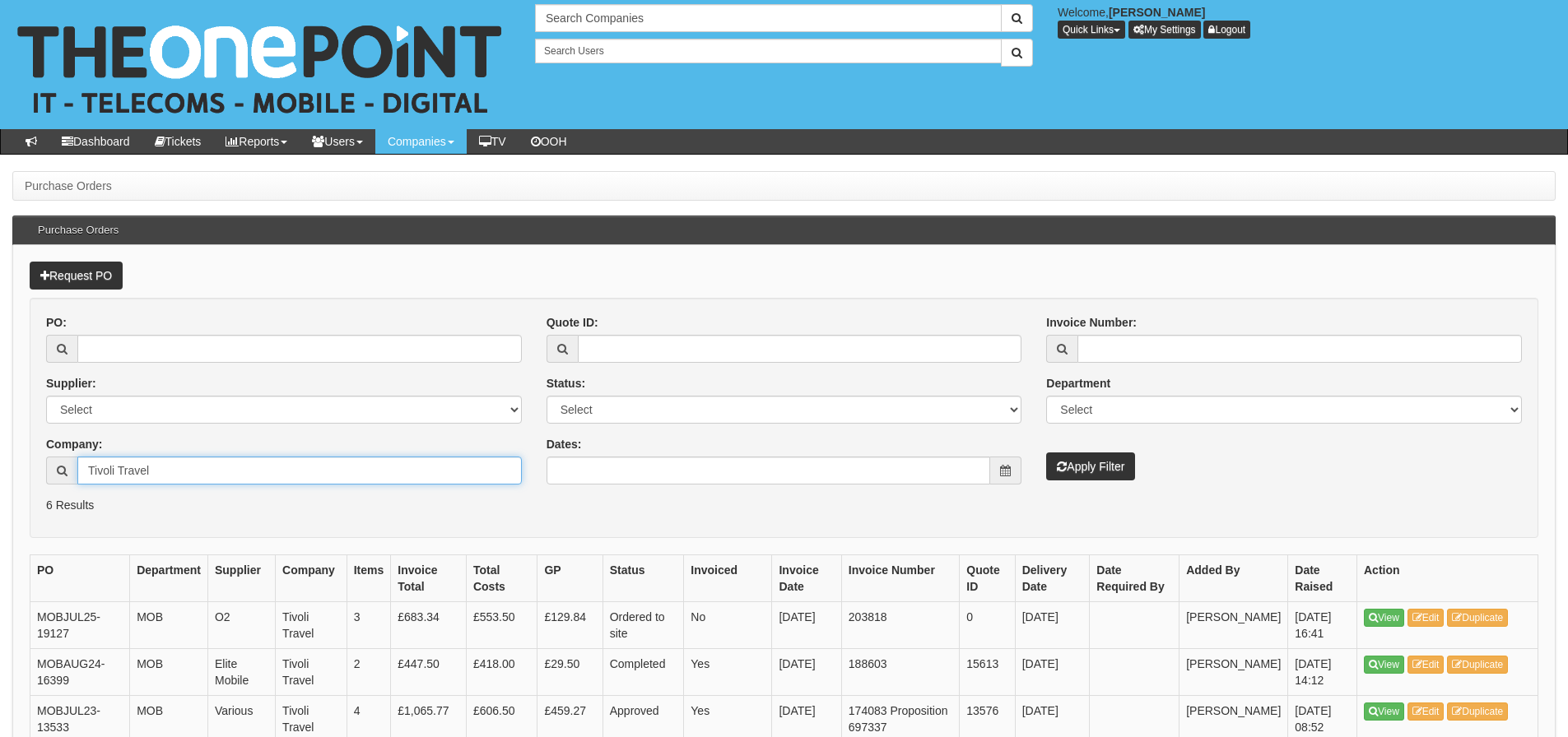
drag, startPoint x: 164, startPoint y: 472, endPoint x: 55, endPoint y: 509, distance: 115.1
click at [55, 509] on form "PO: Supplier: Select 123 REG.co.uk 1Password 3 4Gon AA Jones Electric Ltd Abzor…" at bounding box center [784, 419] width 1509 height 241
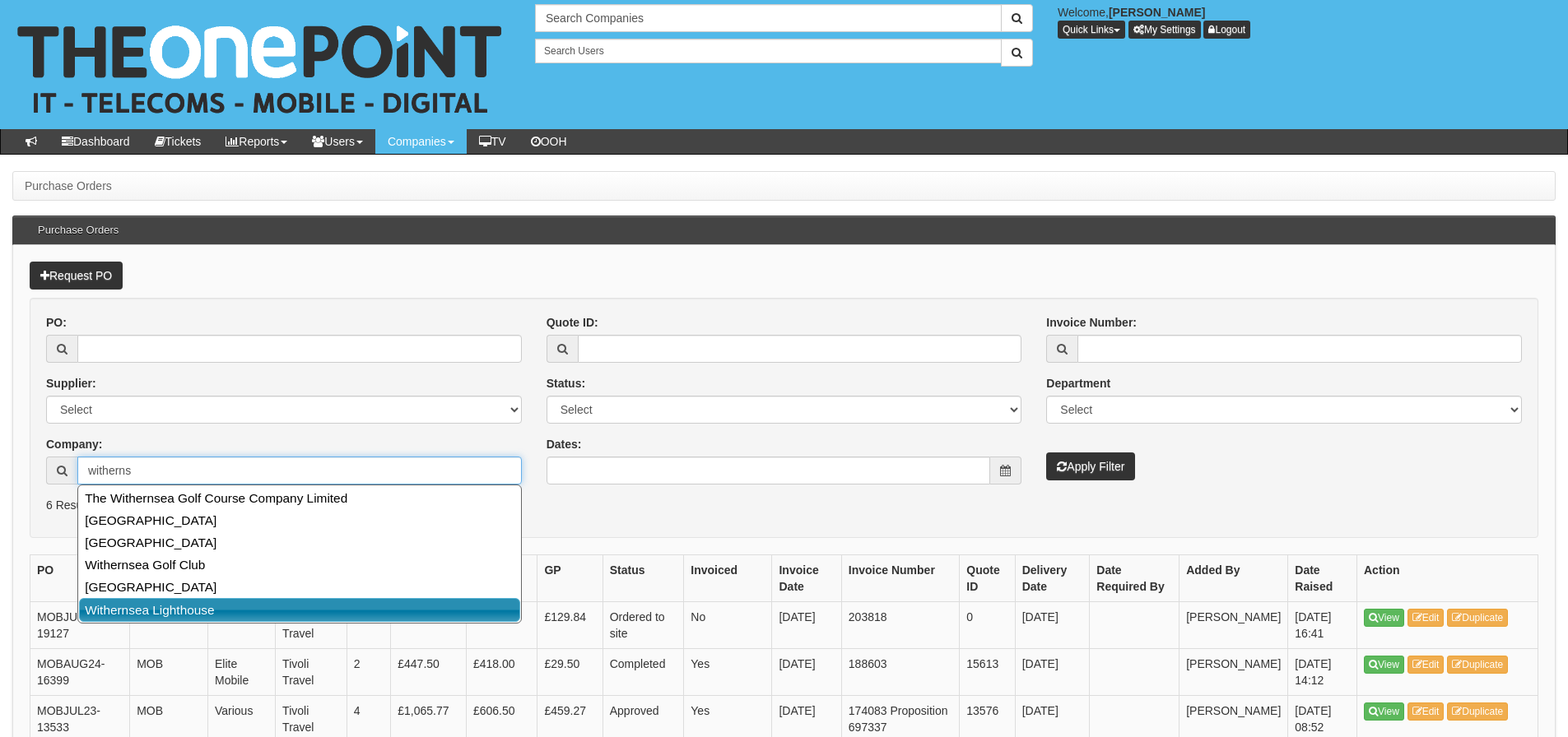
click at [101, 613] on link "Withernsea Lighthouse" at bounding box center [300, 610] width 442 height 24
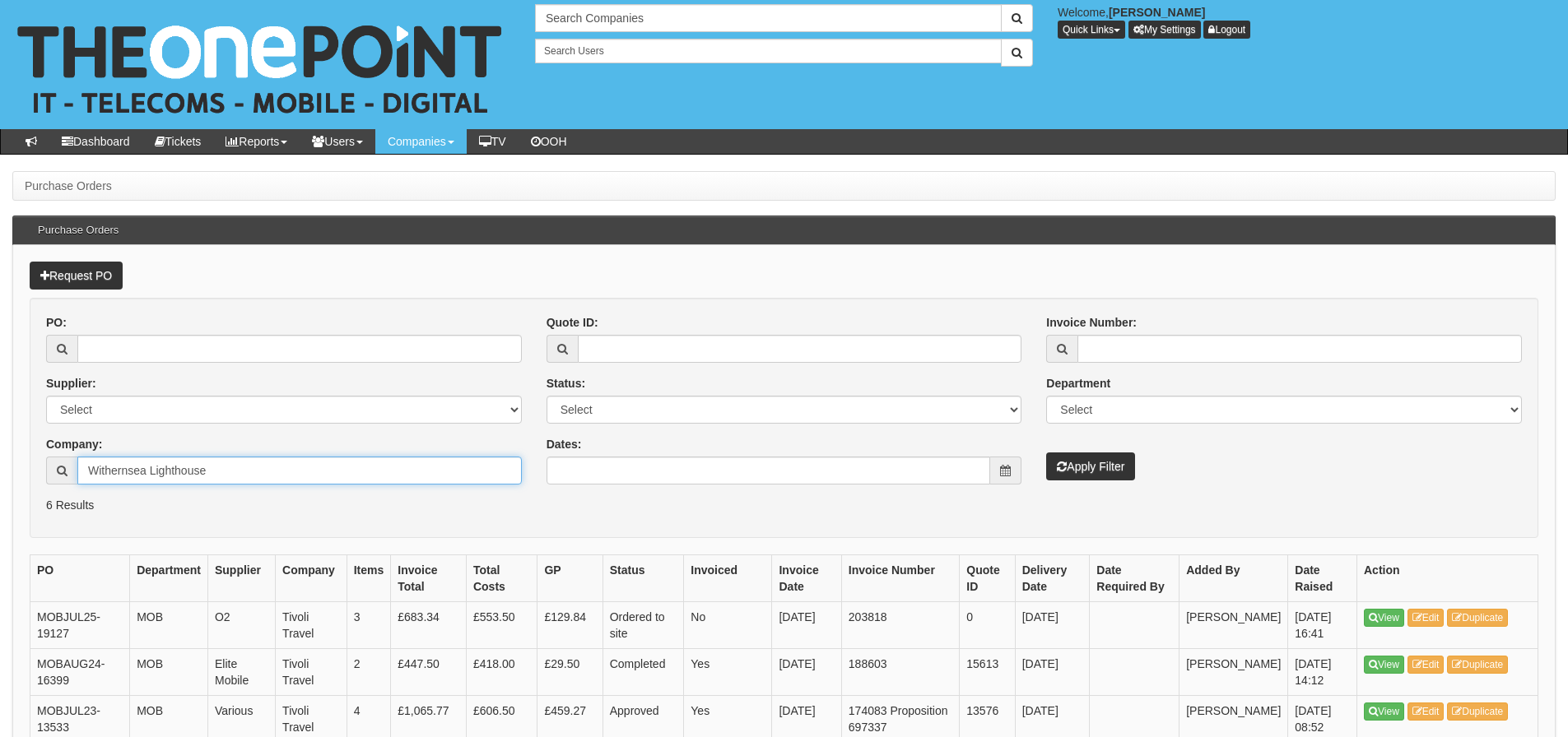
type input "Withernsea Lighthouse"
click at [1046, 453] on button "Apply Filter" at bounding box center [1091, 467] width 89 height 28
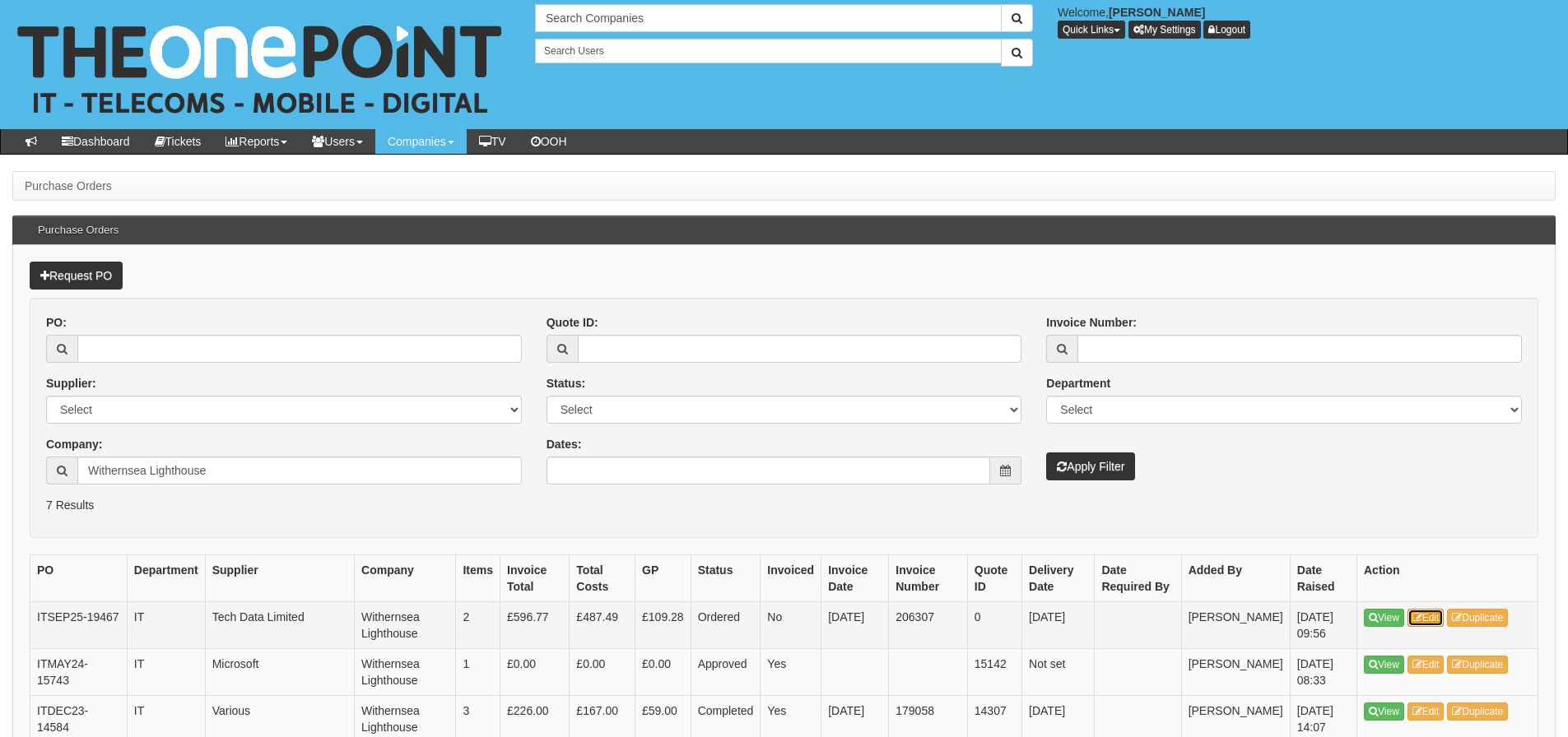
click at [1434, 619] on link "Edit" at bounding box center [1426, 618] width 37 height 18
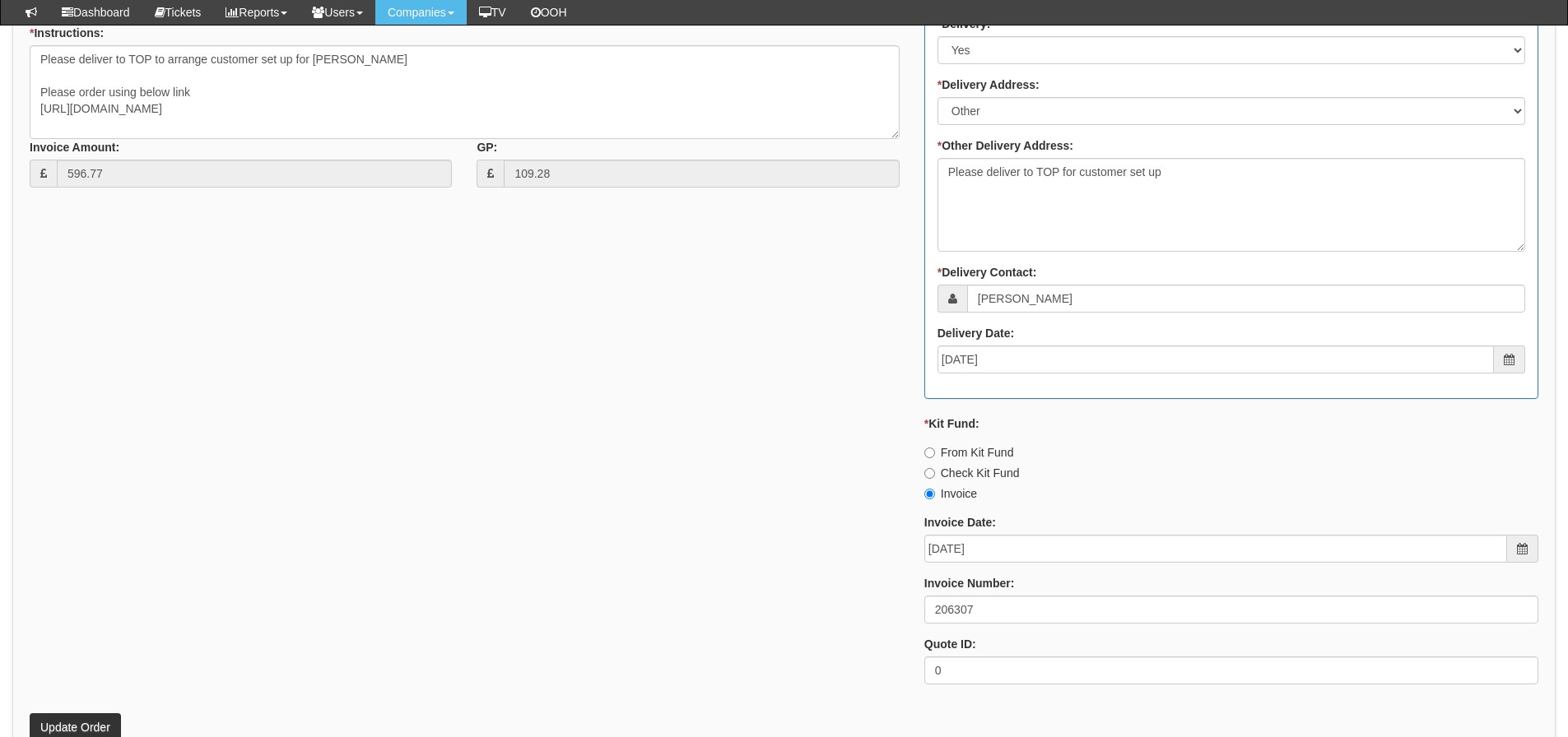
scroll to position [915, 0]
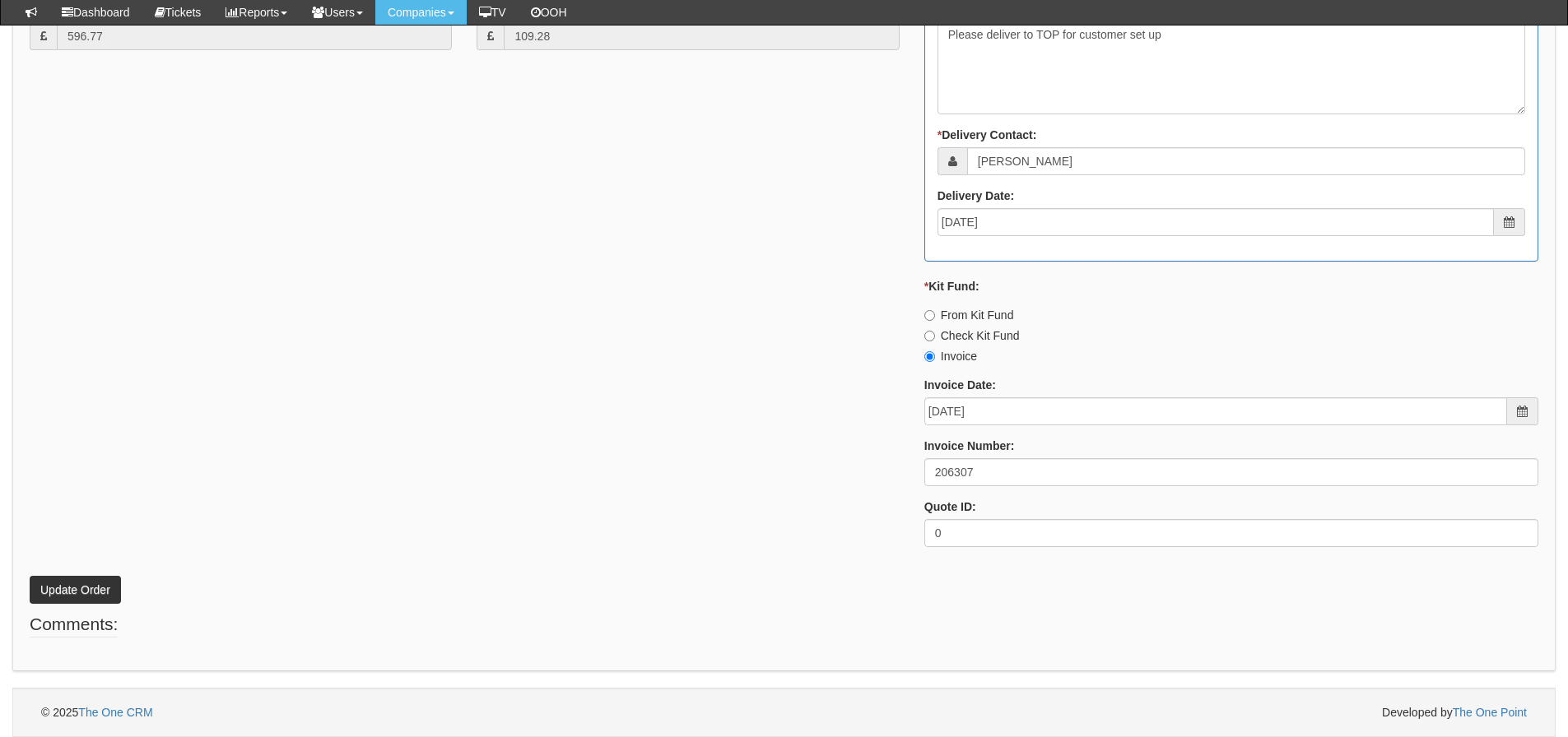
click at [513, 563] on p "Update Order" at bounding box center [784, 582] width 1509 height 44
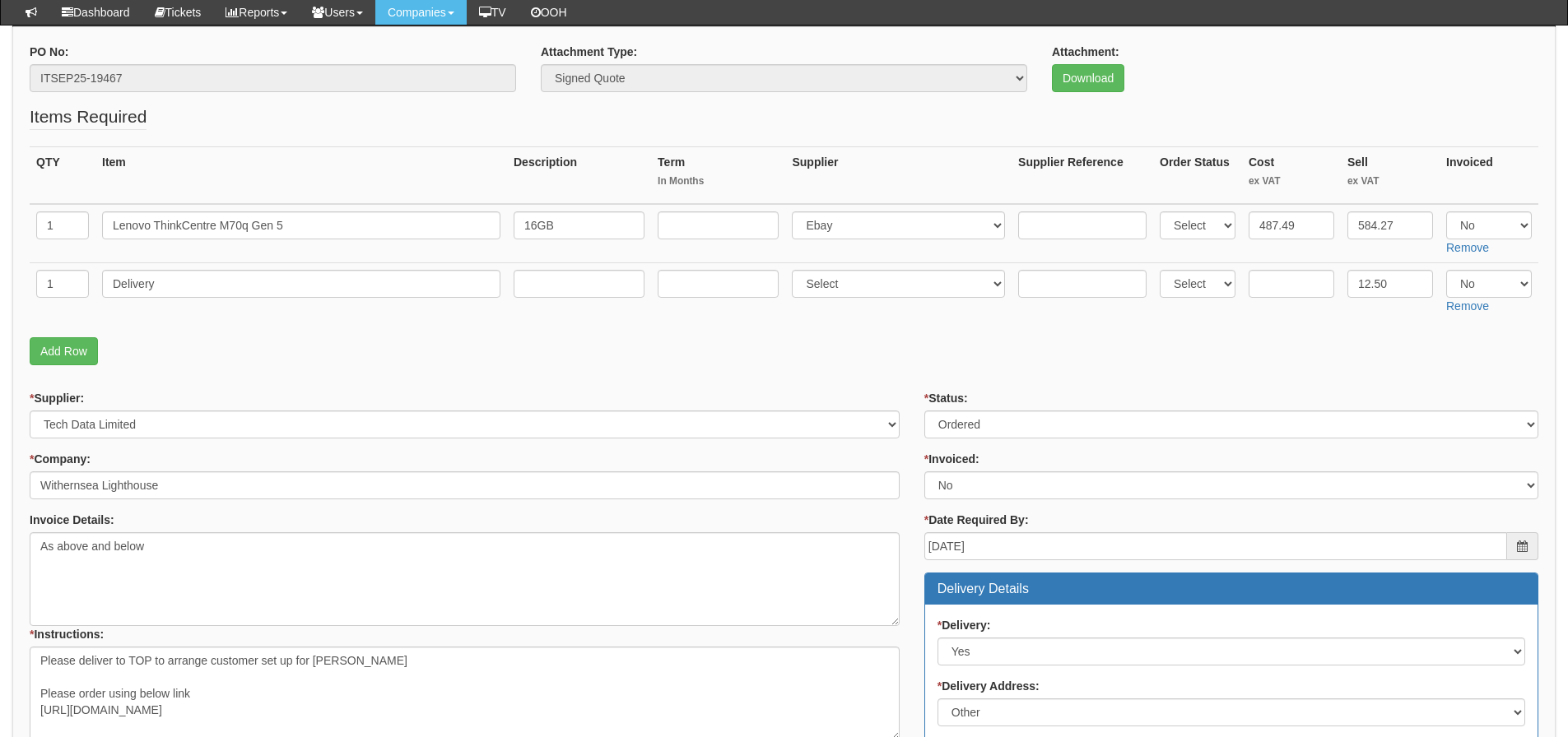
scroll to position [174, 0]
